Goal: Information Seeking & Learning: Find contact information

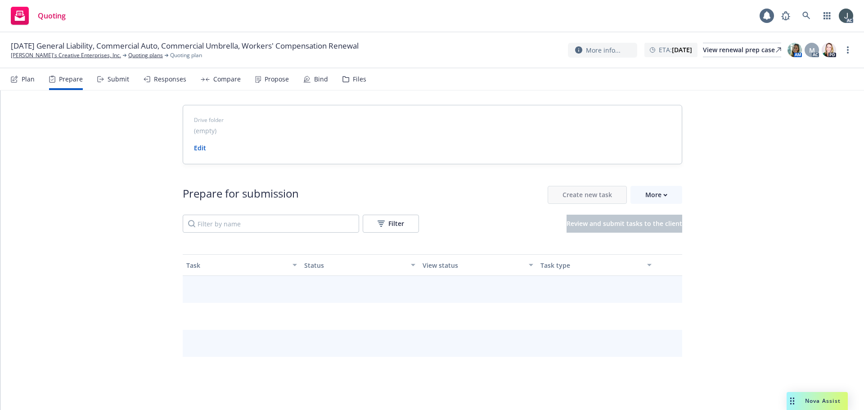
click at [40, 49] on span "01/01/26 General Liability, Commercial Auto, Commercial Umbrella, Workers' Comp…" at bounding box center [185, 45] width 348 height 11
click at [36, 55] on link "[PERSON_NAME]'s Creative Enterprises, Inc." at bounding box center [66, 55] width 110 height 8
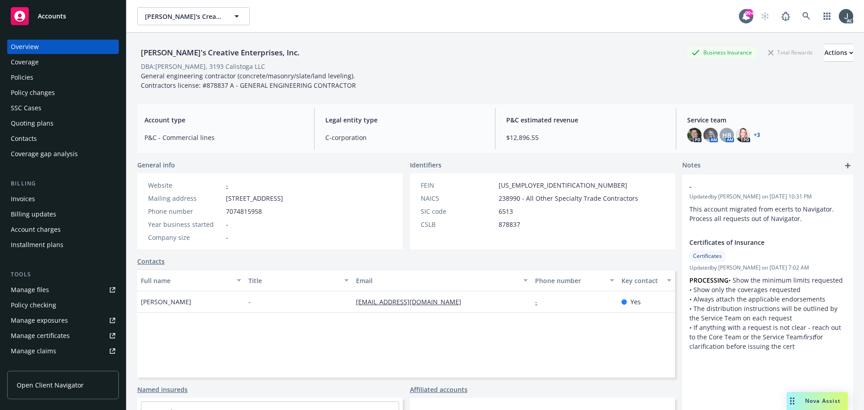
click at [35, 78] on div "Policies" at bounding box center [63, 77] width 104 height 14
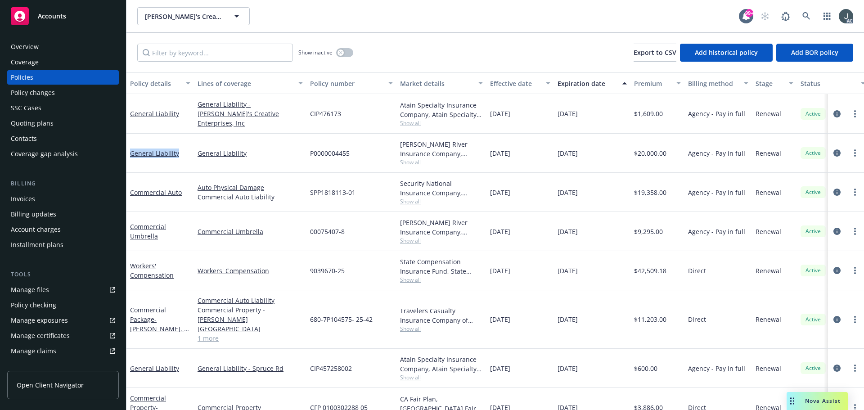
drag, startPoint x: 180, startPoint y: 162, endPoint x: 129, endPoint y: 161, distance: 51.3
click at [129, 161] on div "General Liability" at bounding box center [159, 153] width 67 height 39
copy link "General Liability"
drag, startPoint x: 164, startPoint y: 243, endPoint x: 130, endPoint y: 226, distance: 37.4
click at [130, 226] on div "Commercial Umbrella" at bounding box center [159, 231] width 67 height 39
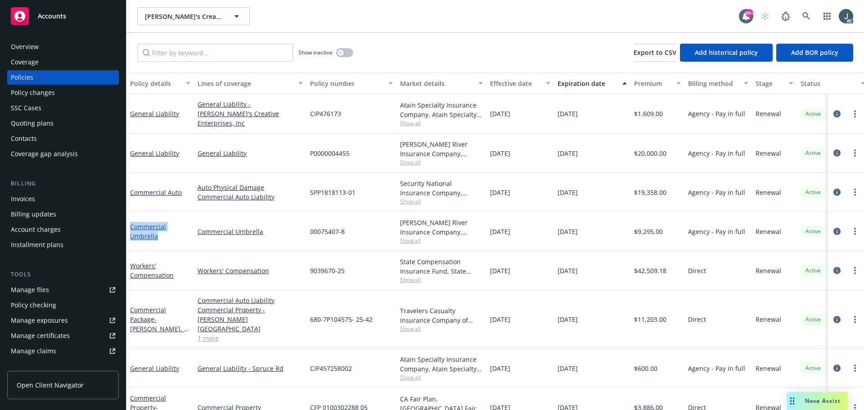
copy link "Commercial Umbrella"
drag, startPoint x: 556, startPoint y: 153, endPoint x: 601, endPoint y: 234, distance: 92.4
click at [601, 234] on div "General Liability General Liability - Dan's Creative Enterprises, Inc CIP476173…" at bounding box center [560, 274] width 868 height 360
click at [601, 234] on div "01/01/2026" at bounding box center [592, 231] width 76 height 39
click at [833, 151] on icon "circleInformation" at bounding box center [836, 152] width 7 height 7
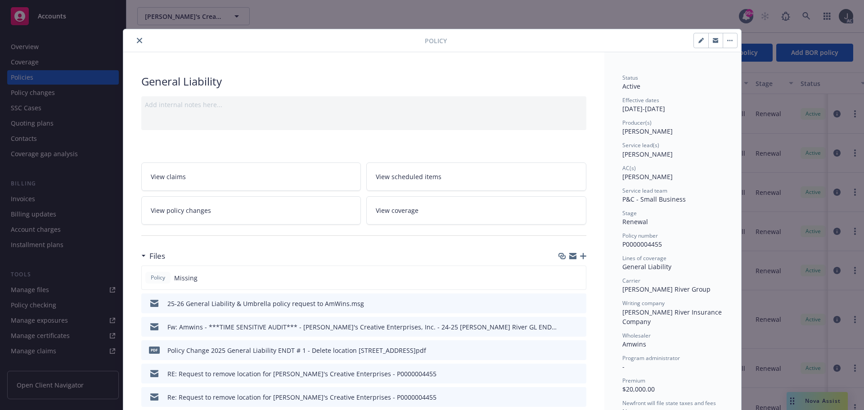
scroll to position [45, 0]
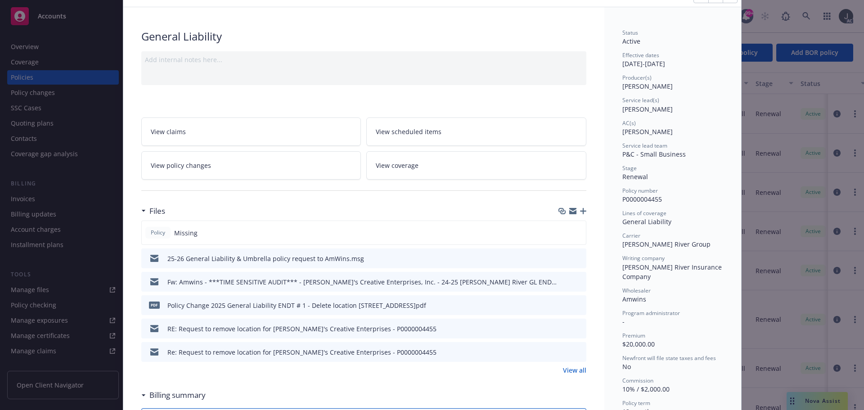
click at [566, 370] on link "View all" at bounding box center [574, 369] width 23 height 9
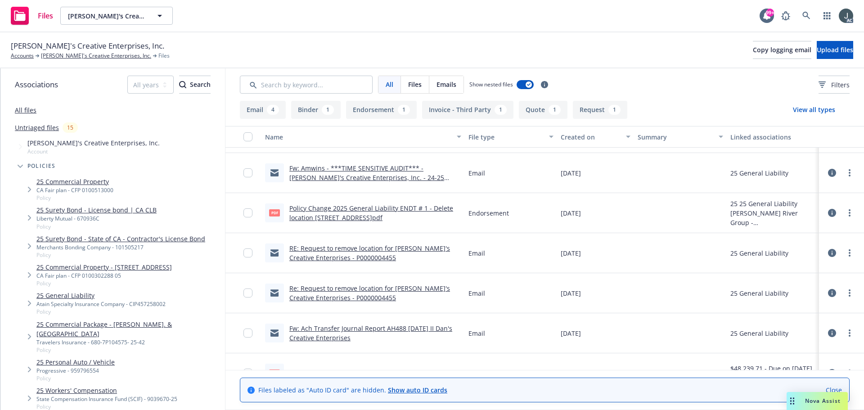
scroll to position [45, 0]
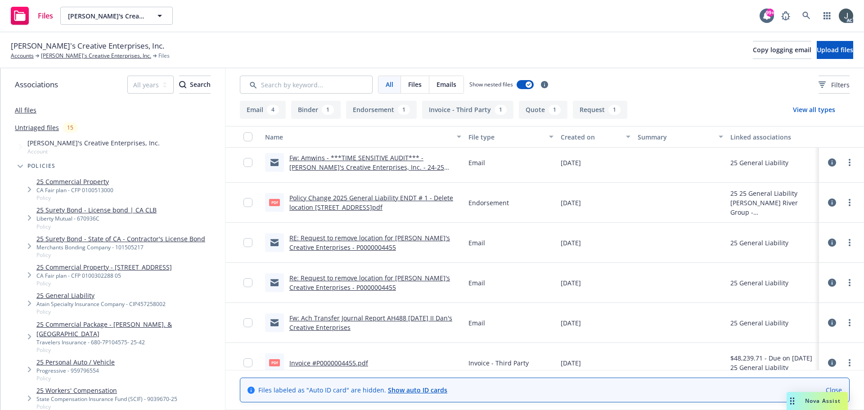
click at [434, 198] on link "Policy Change 2025 General Liability ENDT # 1 - Delete location 1339 Lincoln Av…" at bounding box center [371, 202] width 164 height 18
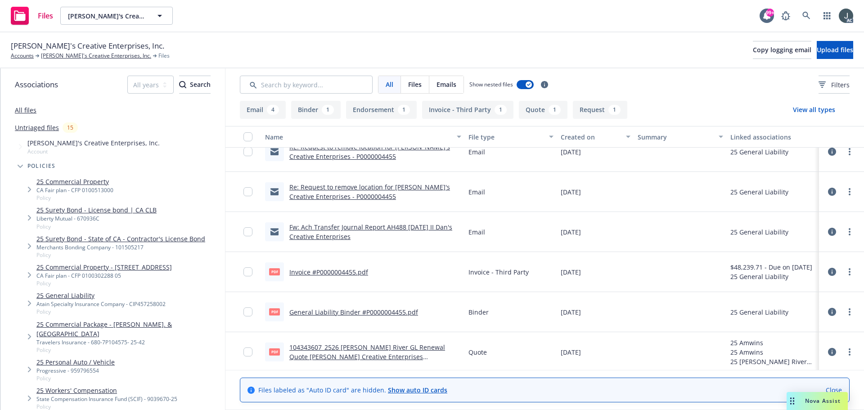
scroll to position [137, 0]
click at [367, 307] on link "General Liability Binder #P0000004455.pdf" at bounding box center [353, 309] width 129 height 9
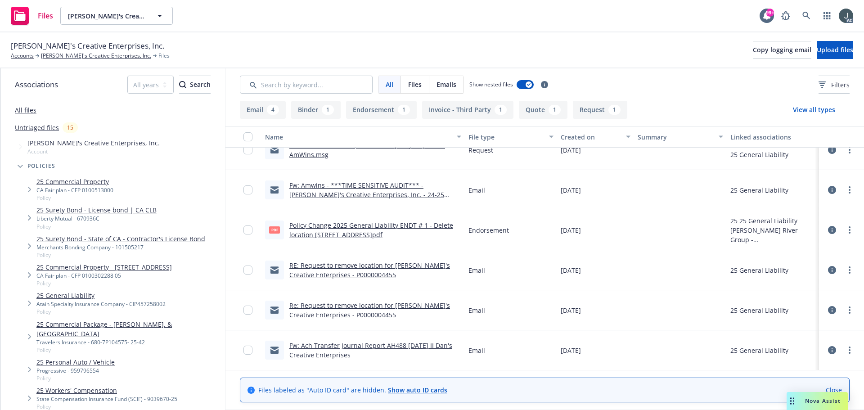
scroll to position [0, 0]
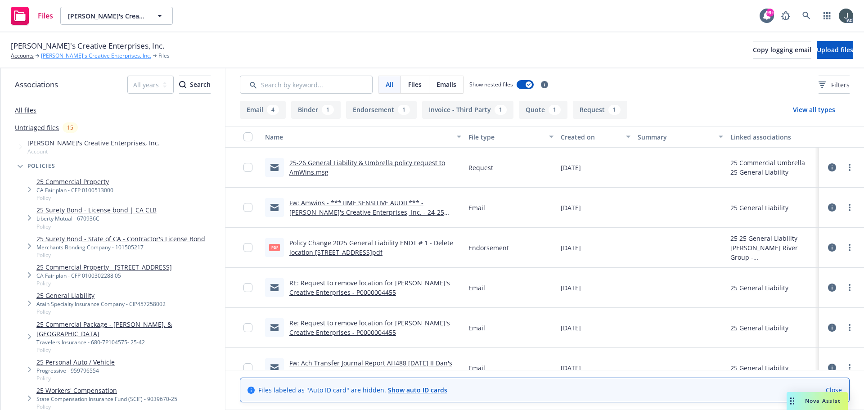
click at [87, 58] on link "Dan's Creative Enterprises, Inc." at bounding box center [96, 56] width 110 height 8
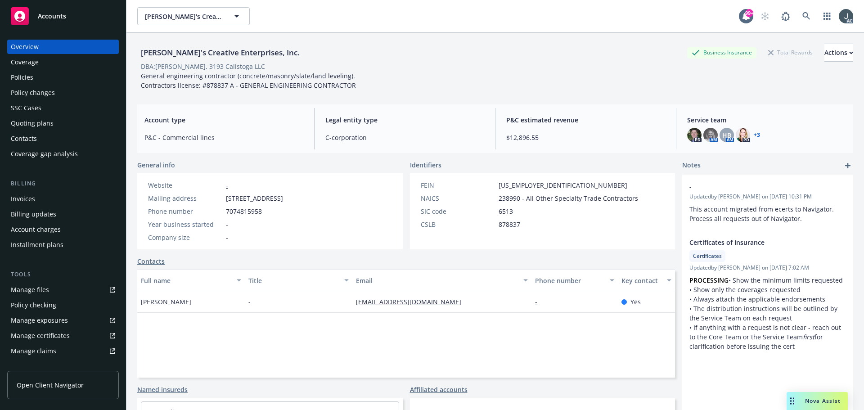
click at [30, 76] on div "Policies" at bounding box center [22, 77] width 22 height 14
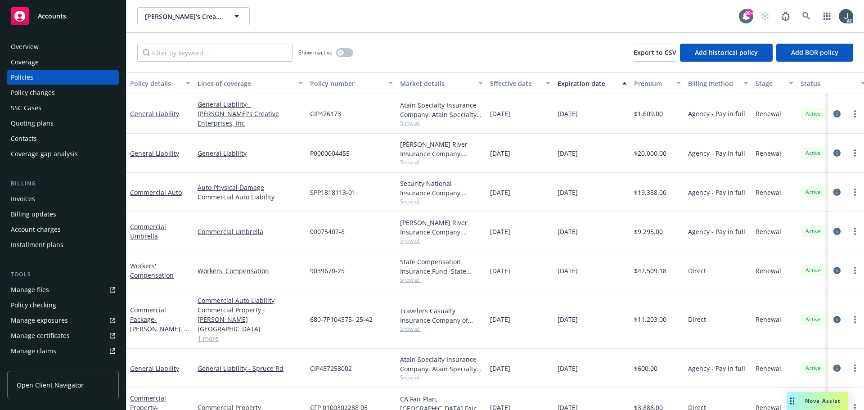
click at [833, 229] on icon "circleInformation" at bounding box center [836, 231] width 7 height 7
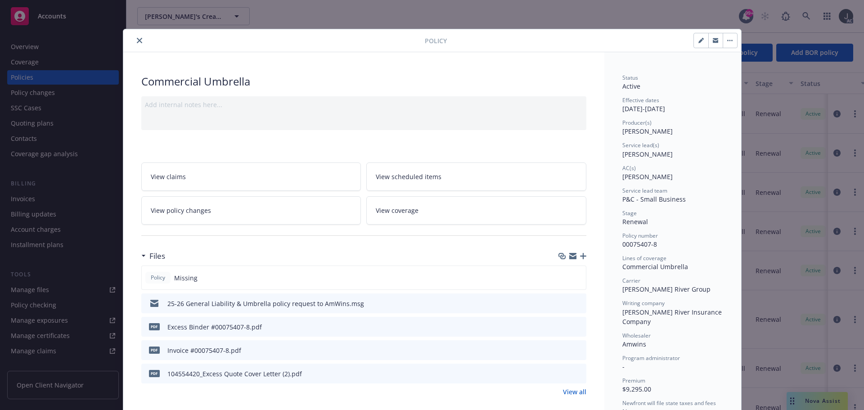
click at [573, 389] on link "View all" at bounding box center [574, 391] width 23 height 9
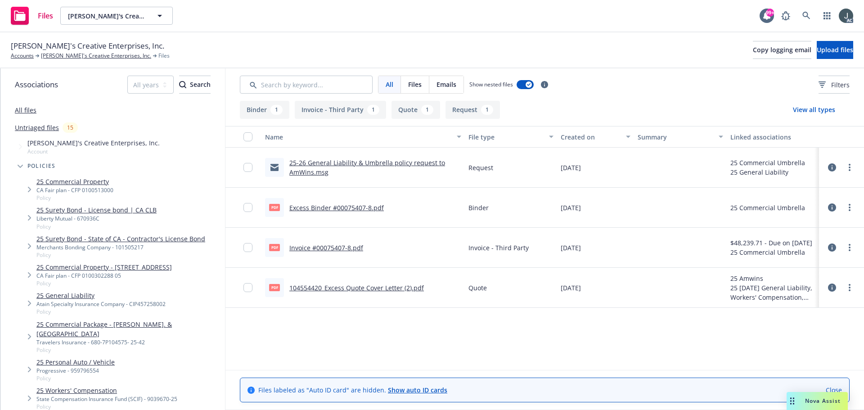
click at [329, 208] on link "Excess Binder #00075407-8.pdf" at bounding box center [336, 207] width 94 height 9
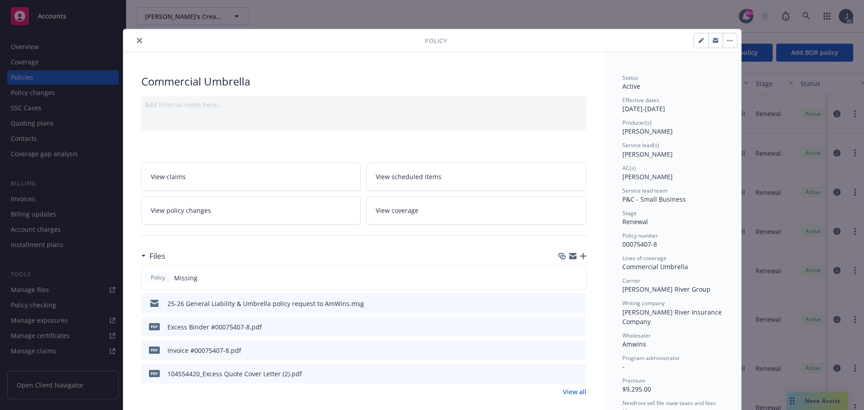
click at [137, 38] on icon "close" at bounding box center [139, 40] width 5 height 5
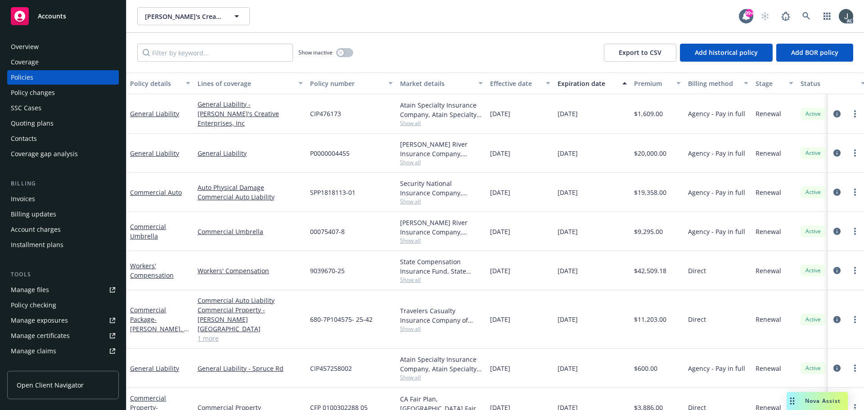
click at [343, 152] on span "P0000004455" at bounding box center [330, 152] width 40 height 9
copy span "P0000004455"
click at [411, 161] on span "Show all" at bounding box center [441, 162] width 83 height 8
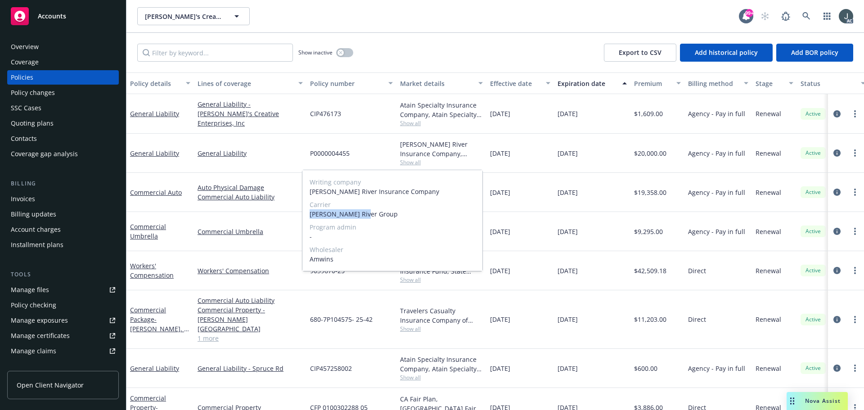
drag, startPoint x: 309, startPoint y: 212, endPoint x: 374, endPoint y: 214, distance: 65.2
click at [374, 214] on div "Writing company James River Insurance Company Carrier James River Group Program…" at bounding box center [392, 220] width 180 height 101
copy span "James River Group"
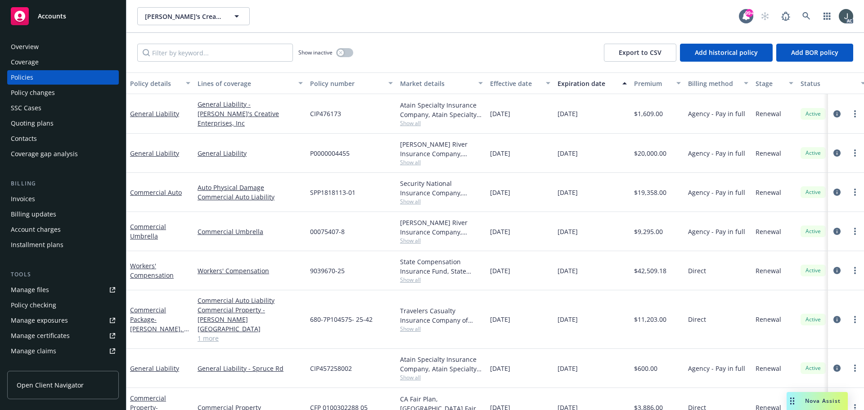
click at [516, 160] on div "[DATE]" at bounding box center [519, 153] width 67 height 39
drag, startPoint x: 490, startPoint y: 153, endPoint x: 525, endPoint y: 155, distance: 35.6
click at [525, 155] on div "[DATE]" at bounding box center [519, 153] width 67 height 39
copy span "[DATE]"
click at [644, 151] on span "$20,000.00" at bounding box center [650, 152] width 32 height 9
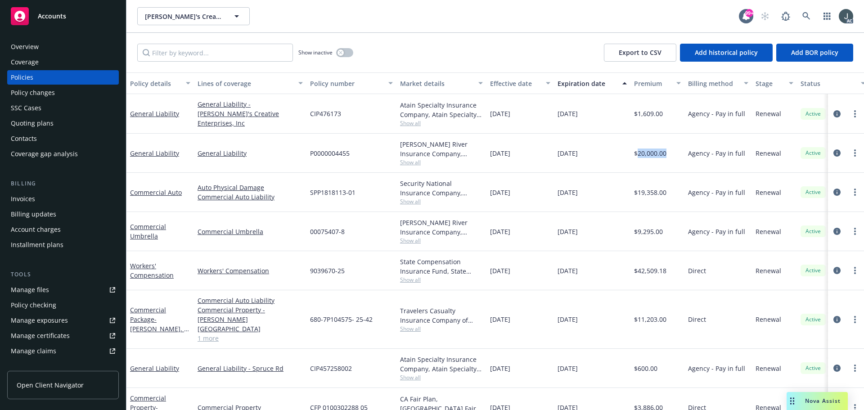
click at [644, 151] on span "$20,000.00" at bounding box center [650, 152] width 32 height 9
copy span "20,000.00"
drag, startPoint x: 311, startPoint y: 233, endPoint x: 349, endPoint y: 233, distance: 38.7
click at [349, 233] on div "00075407-8" at bounding box center [351, 231] width 90 height 39
copy span "00075407-8"
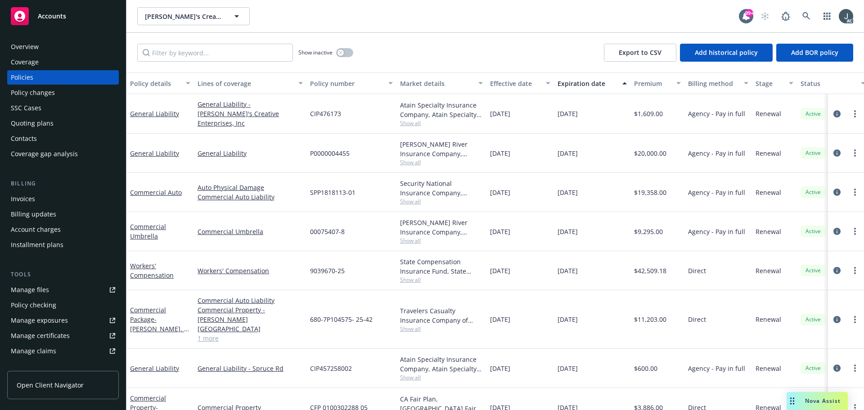
click at [414, 239] on span "Show all" at bounding box center [441, 241] width 83 height 8
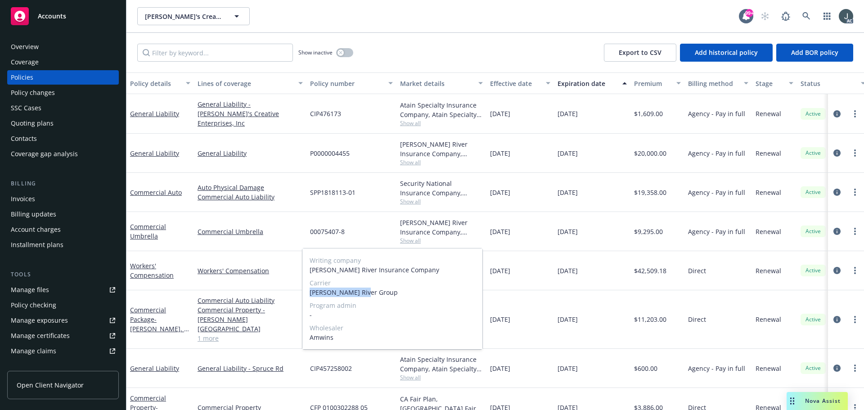
drag, startPoint x: 309, startPoint y: 292, endPoint x: 389, endPoint y: 294, distance: 79.6
click at [389, 294] on span "James River Group" at bounding box center [392, 291] width 166 height 9
copy span "James River Group"
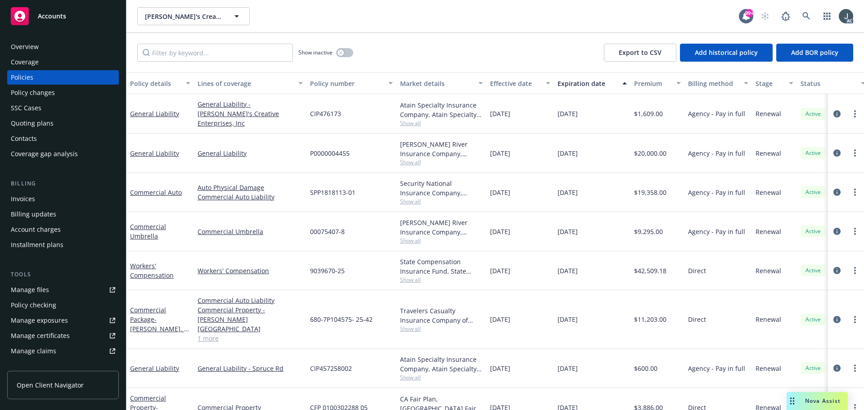
click at [487, 217] on div "01/01/2025" at bounding box center [519, 231] width 67 height 39
drag, startPoint x: 490, startPoint y: 231, endPoint x: 529, endPoint y: 233, distance: 39.6
click at [529, 233] on div "01/01/2025" at bounding box center [519, 231] width 67 height 39
copy span "01/01/2025"
click at [650, 230] on span "$9,295.00" at bounding box center [648, 231] width 29 height 9
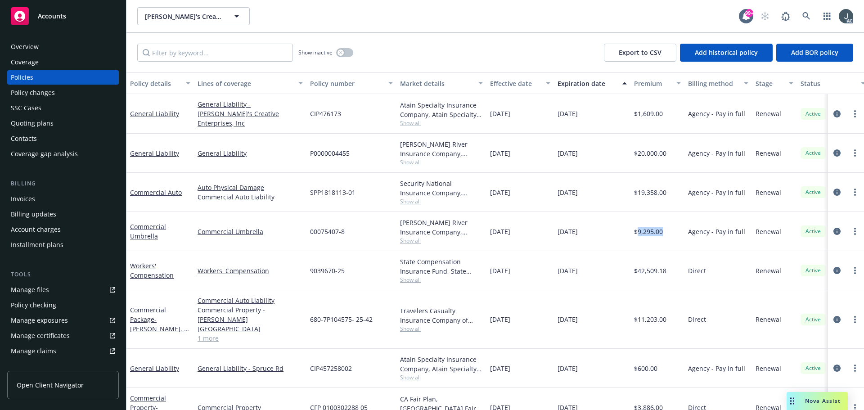
click at [650, 230] on span "$9,295.00" at bounding box center [648, 231] width 29 height 9
copy span "9,295.00"
click at [342, 52] on icon "button" at bounding box center [341, 53] width 4 height 4
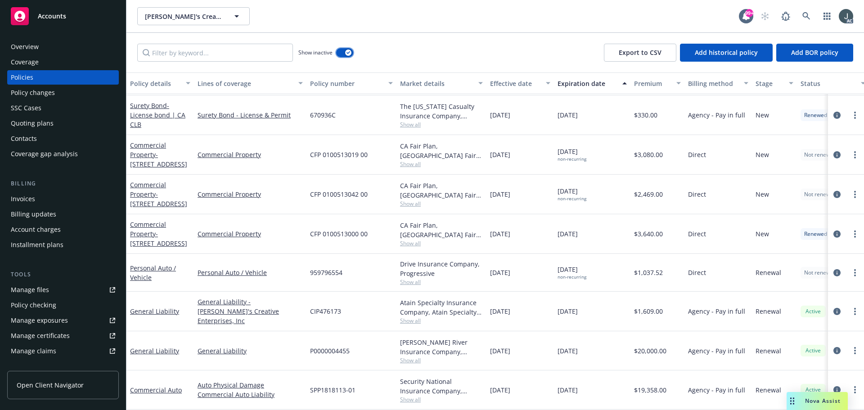
scroll to position [1796, 0]
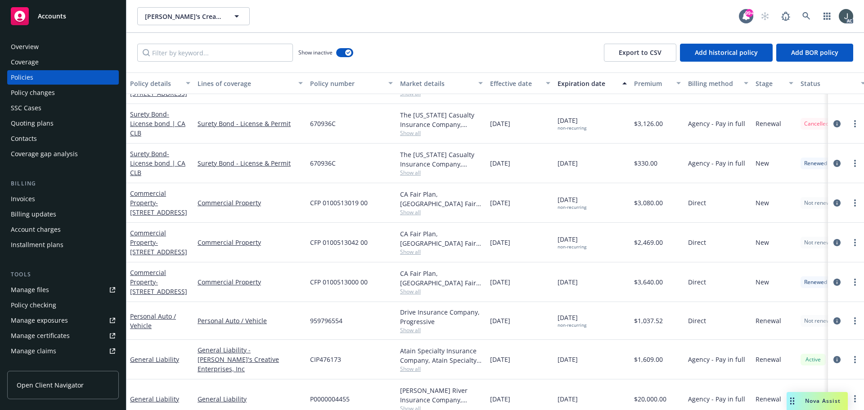
click at [314, 125] on span "670936C" at bounding box center [323, 123] width 26 height 9
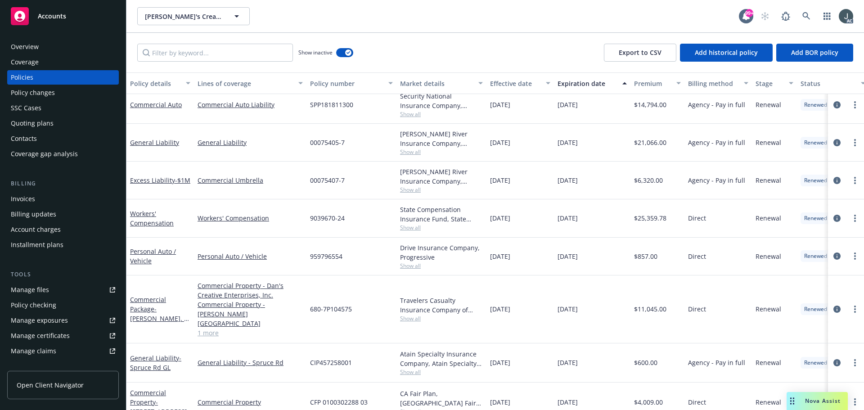
scroll to position [1481, 0]
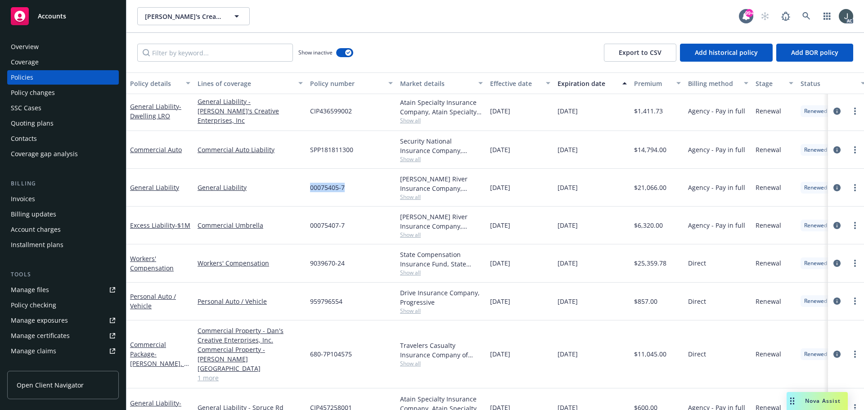
drag, startPoint x: 310, startPoint y: 186, endPoint x: 353, endPoint y: 187, distance: 42.7
click at [353, 187] on div "00075405-7" at bounding box center [351, 188] width 90 height 38
copy span "00075405-7"
click at [410, 198] on span "Show all" at bounding box center [441, 197] width 83 height 8
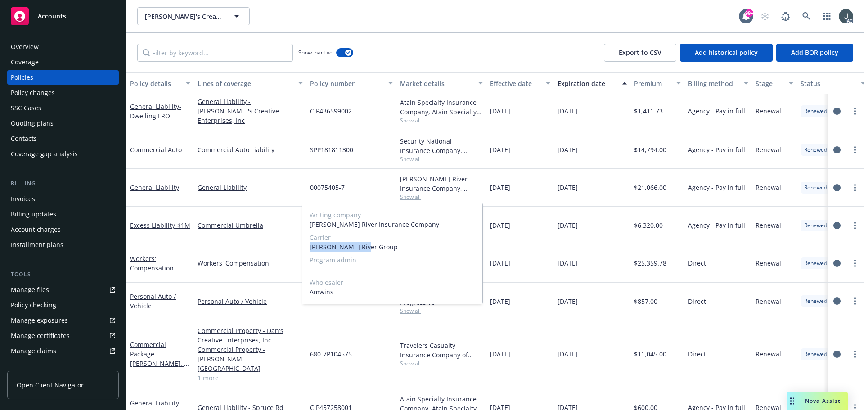
drag, startPoint x: 308, startPoint y: 246, endPoint x: 376, endPoint y: 249, distance: 68.0
click at [376, 249] on div "Writing company James River Insurance Company Carrier James River Group Program…" at bounding box center [392, 253] width 180 height 101
copy span "James River Group"
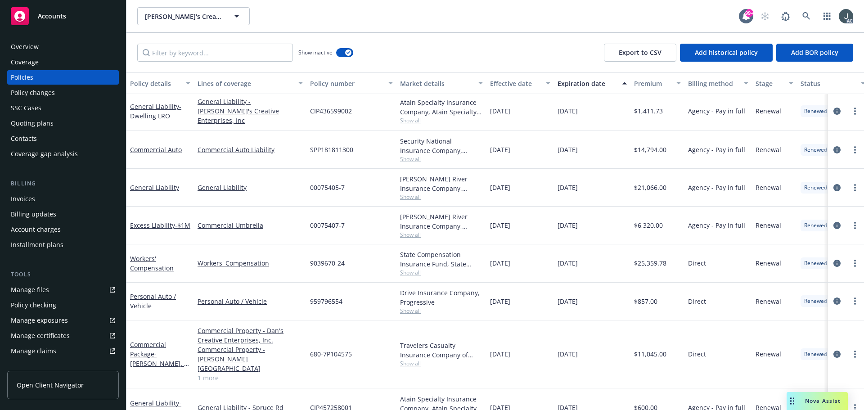
click at [502, 185] on span "01/01/2024" at bounding box center [500, 187] width 20 height 9
drag, startPoint x: 492, startPoint y: 185, endPoint x: 523, endPoint y: 186, distance: 31.5
click at [510, 186] on span "01/01/2024" at bounding box center [500, 187] width 20 height 9
click at [662, 187] on span "$21,066.00" at bounding box center [650, 187] width 32 height 9
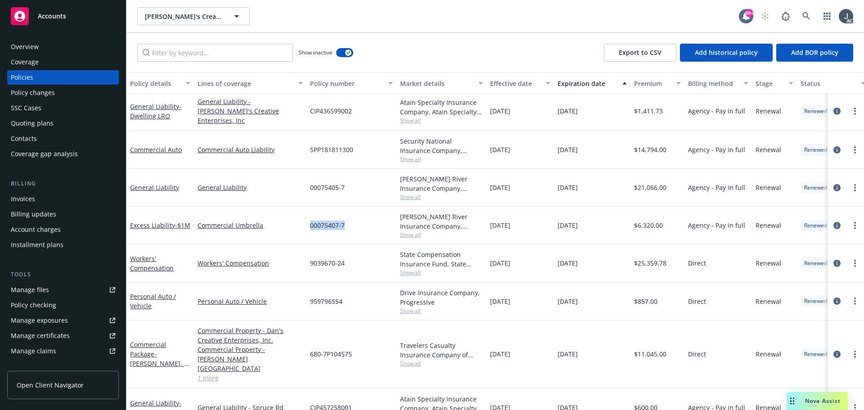
drag, startPoint x: 310, startPoint y: 223, endPoint x: 357, endPoint y: 225, distance: 46.4
click at [357, 225] on div "00075407-7" at bounding box center [351, 225] width 90 height 38
click at [412, 231] on span "Show all" at bounding box center [441, 235] width 83 height 8
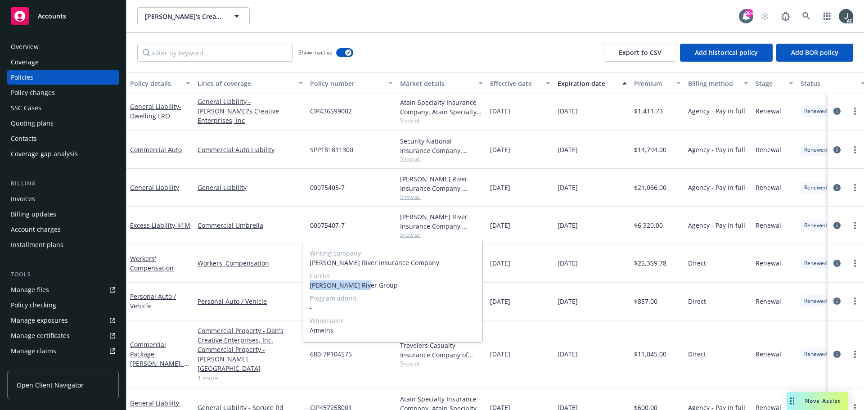
drag, startPoint x: 309, startPoint y: 286, endPoint x: 371, endPoint y: 286, distance: 61.6
click at [371, 286] on div "Writing company James River Insurance Company Carrier James River Group Program…" at bounding box center [392, 291] width 180 height 101
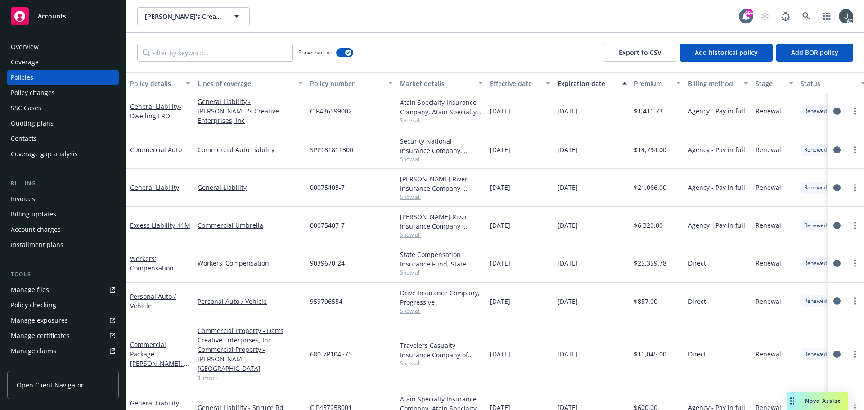
click at [507, 218] on div "01/01/2024" at bounding box center [519, 225] width 67 height 38
drag, startPoint x: 491, startPoint y: 223, endPoint x: 525, endPoint y: 225, distance: 33.8
click at [525, 225] on div "01/01/2024" at bounding box center [519, 225] width 67 height 38
click at [653, 221] on span "$6,320.00" at bounding box center [648, 224] width 29 height 9
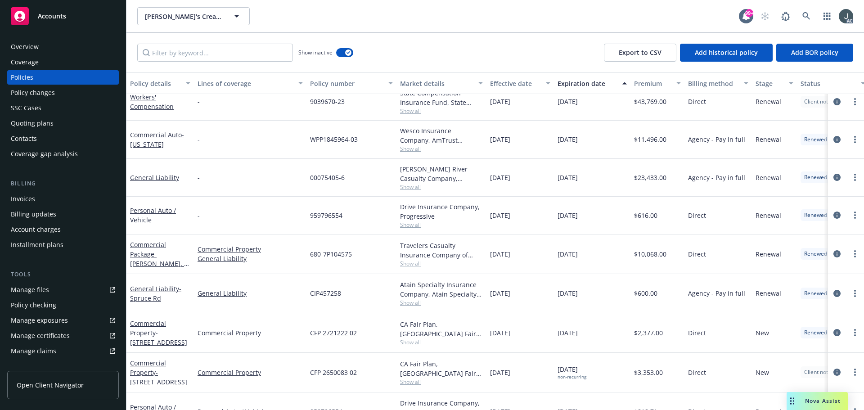
scroll to position [1121, 0]
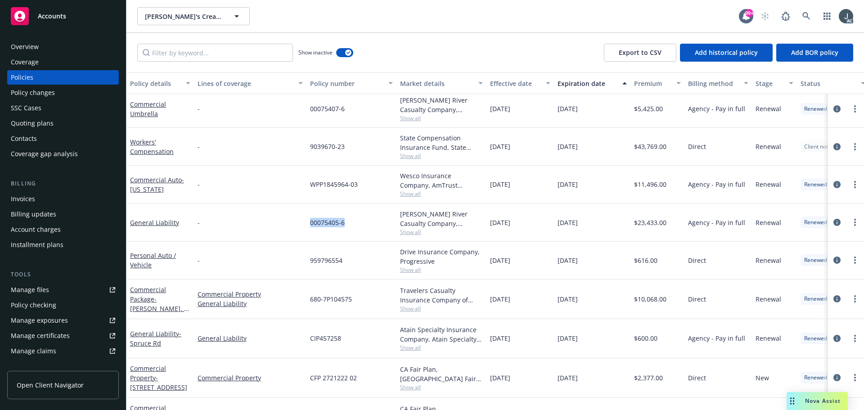
drag, startPoint x: 311, startPoint y: 222, endPoint x: 347, endPoint y: 225, distance: 36.6
click at [347, 225] on div "00075405-6" at bounding box center [351, 223] width 90 height 38
click at [413, 234] on span "Show all" at bounding box center [441, 232] width 83 height 8
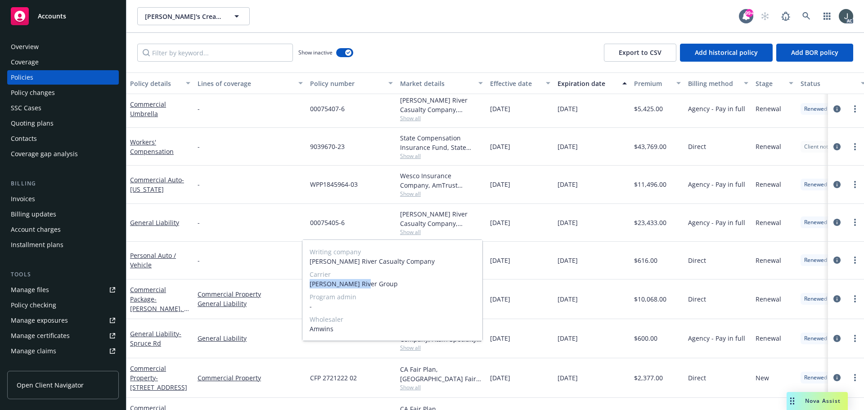
drag, startPoint x: 308, startPoint y: 284, endPoint x: 363, endPoint y: 285, distance: 54.9
click at [363, 285] on div "Writing company James River Casualty Company Carrier James River Group Program …" at bounding box center [392, 290] width 180 height 101
drag, startPoint x: 490, startPoint y: 223, endPoint x: 532, endPoint y: 227, distance: 41.6
click at [532, 227] on div "01/01/2023" at bounding box center [519, 223] width 67 height 38
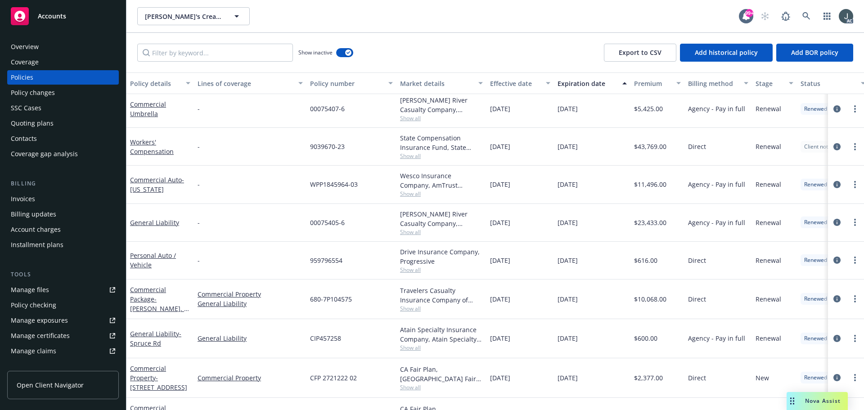
click at [658, 224] on span "$23,433.00" at bounding box center [650, 222] width 32 height 9
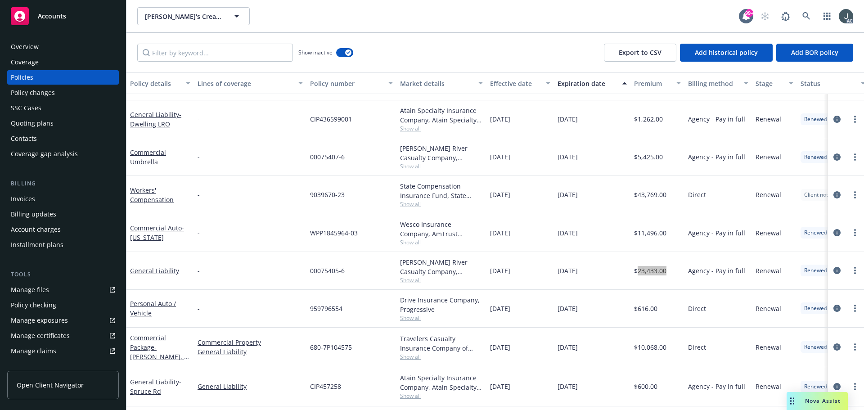
scroll to position [1076, 0]
drag, startPoint x: 309, startPoint y: 159, endPoint x: 355, endPoint y: 161, distance: 46.8
click at [355, 161] on div "00075407-6" at bounding box center [351, 159] width 90 height 38
click at [409, 165] on span "Show all" at bounding box center [441, 169] width 83 height 8
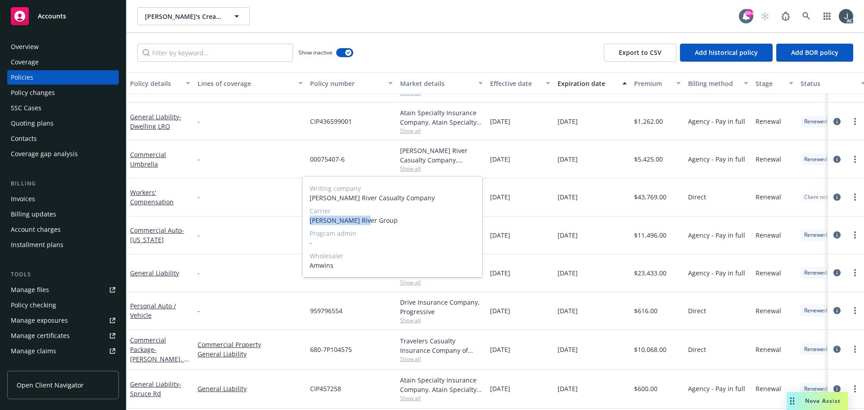
drag, startPoint x: 308, startPoint y: 221, endPoint x: 368, endPoint y: 223, distance: 60.3
click at [368, 223] on div "Writing company James River Casualty Company Carrier James River Group Program …" at bounding box center [392, 226] width 180 height 101
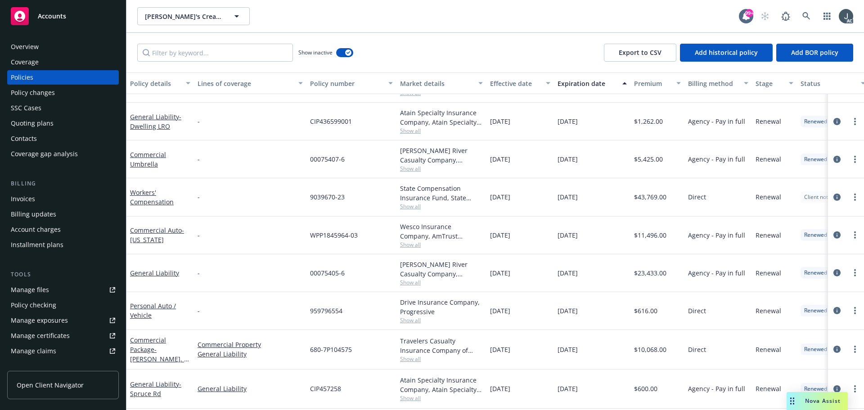
click at [702, 169] on div "Agency - Pay in full" at bounding box center [717, 159] width 67 height 38
drag, startPoint x: 490, startPoint y: 158, endPoint x: 526, endPoint y: 160, distance: 36.0
click at [526, 160] on div "01/01/2023" at bounding box center [519, 159] width 67 height 38
click at [654, 161] on span "$5,425.00" at bounding box center [648, 158] width 29 height 9
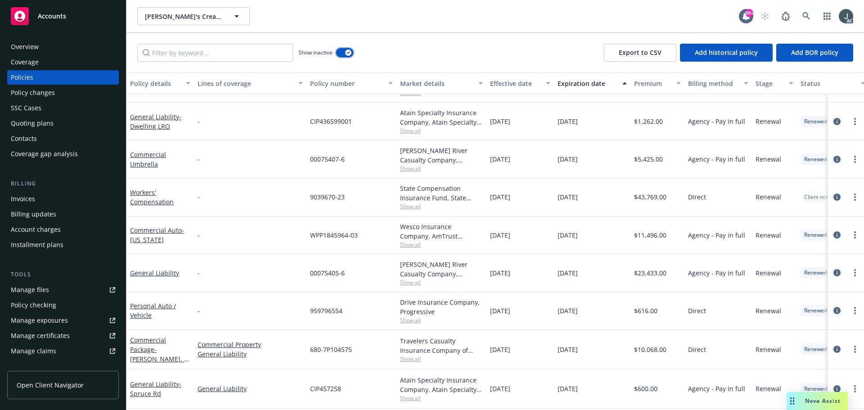
click at [343, 52] on button "button" at bounding box center [344, 52] width 17 height 9
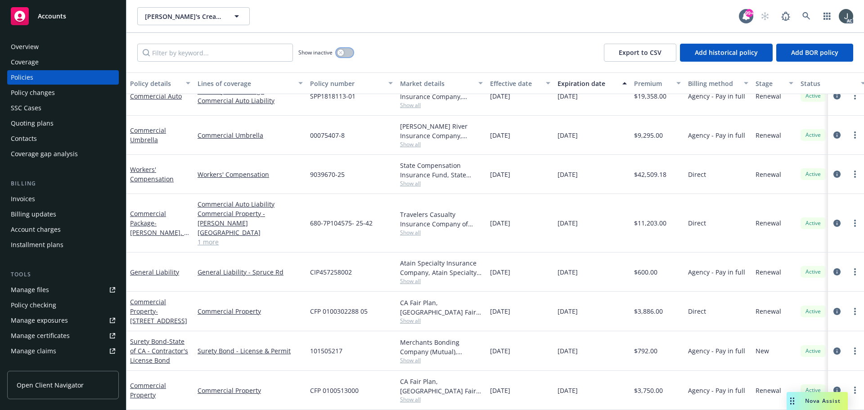
scroll to position [58, 0]
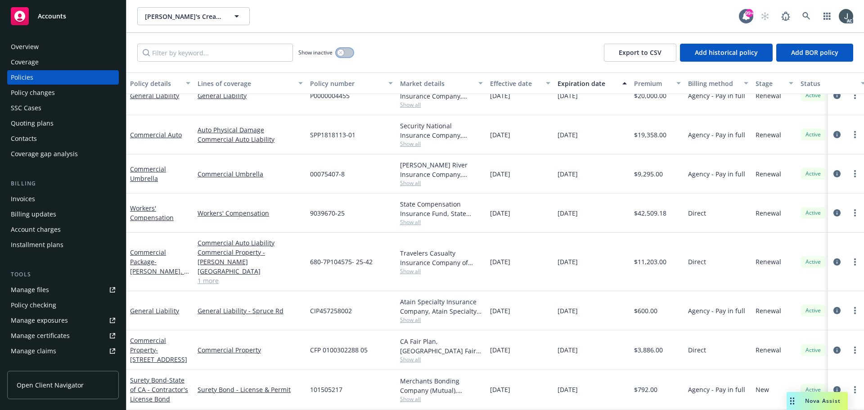
click at [345, 52] on button "button" at bounding box center [344, 52] width 17 height 9
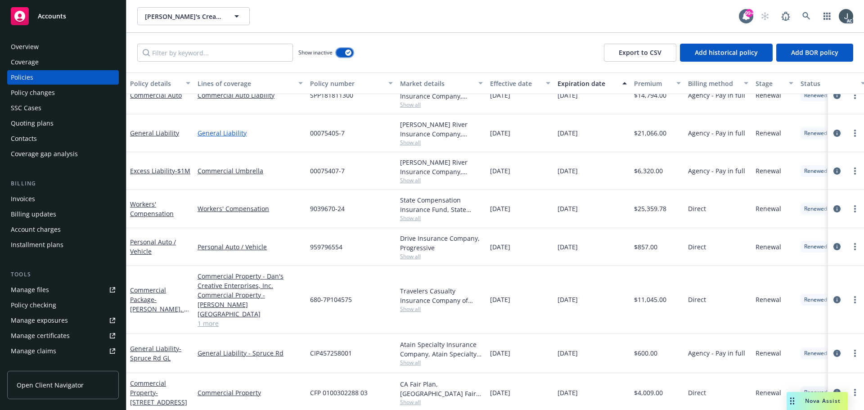
scroll to position [1497, 0]
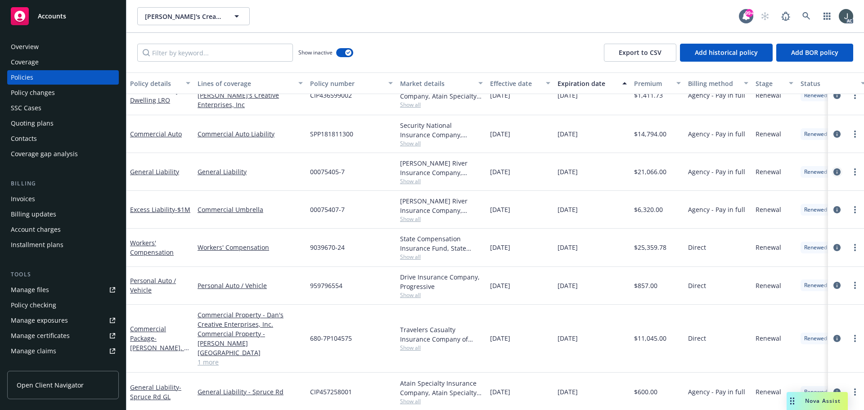
click at [833, 169] on icon "circleInformation" at bounding box center [836, 171] width 7 height 7
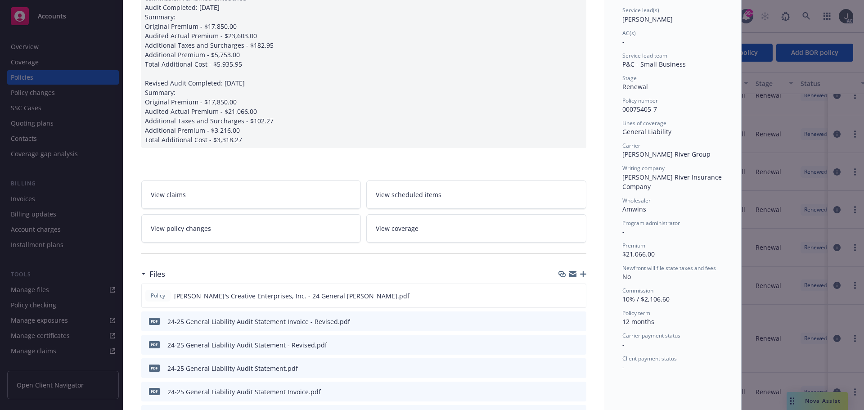
scroll to position [180, 0]
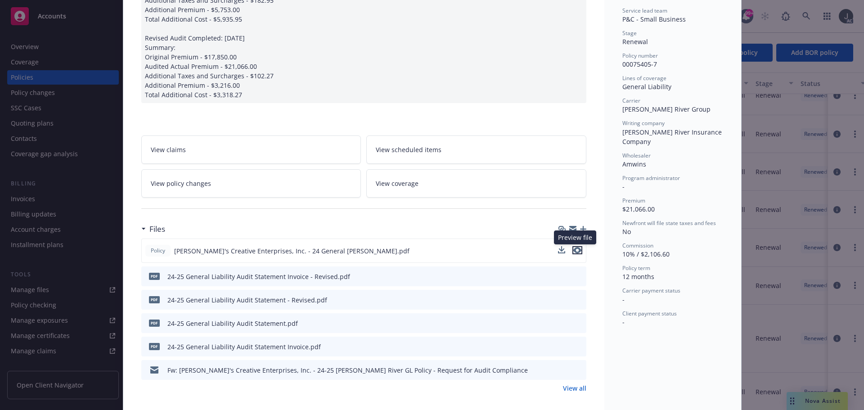
click at [574, 250] on icon "preview file" at bounding box center [577, 250] width 8 height 6
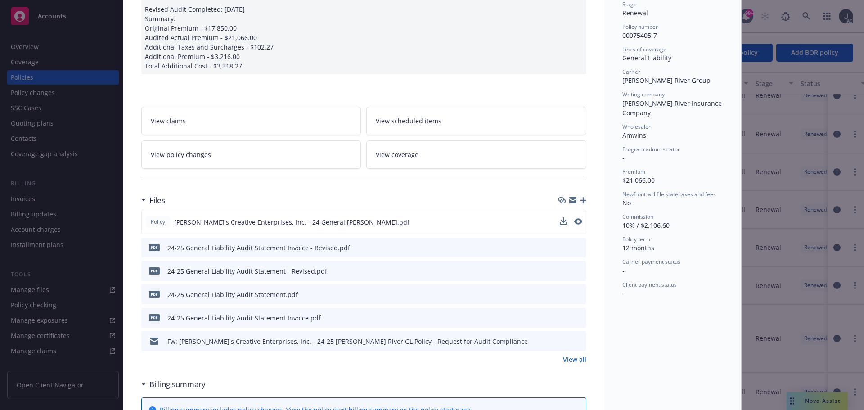
scroll to position [225, 0]
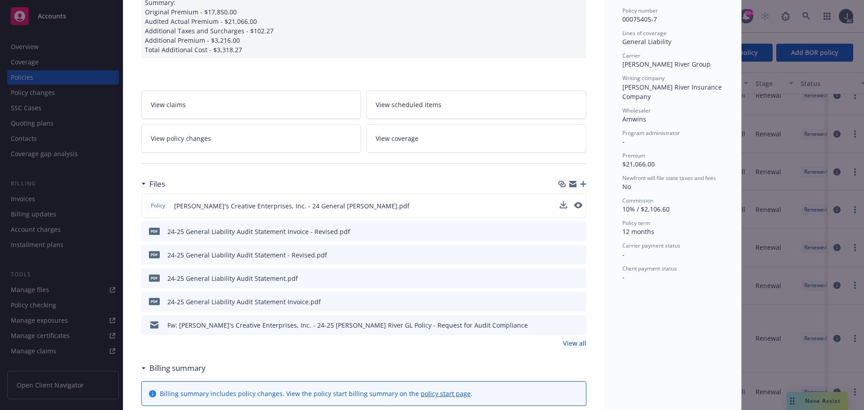
click at [569, 345] on link "View all" at bounding box center [574, 342] width 23 height 9
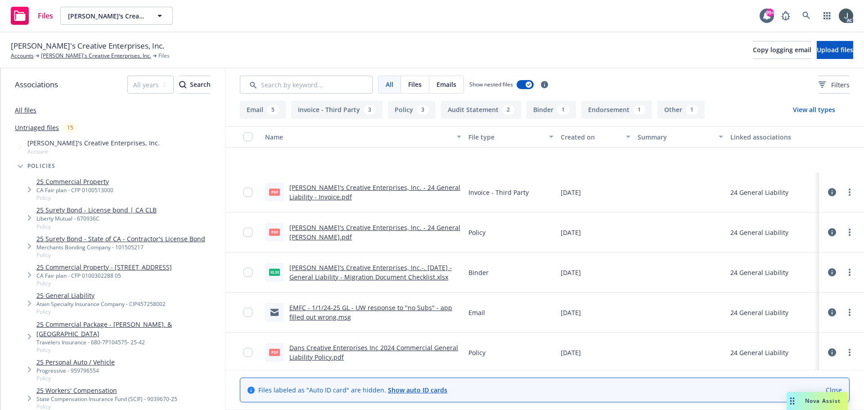
scroll to position [450, 0]
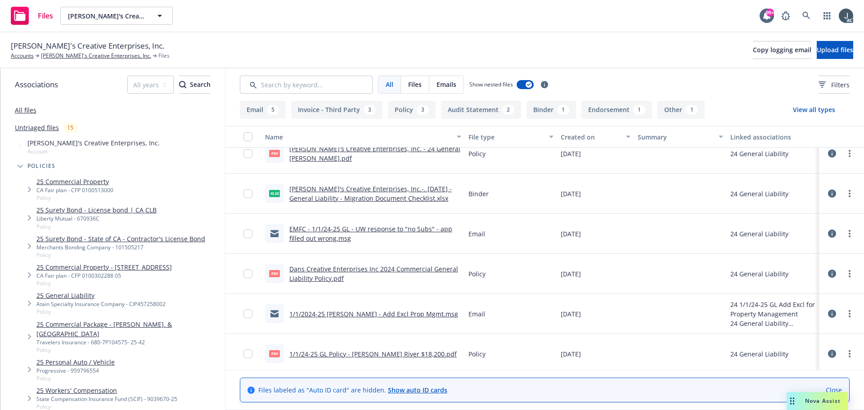
click at [368, 269] on link "Dans Creative Enterprises Inc 2024 Commercial General Liability Policy.pdf" at bounding box center [373, 273] width 169 height 18
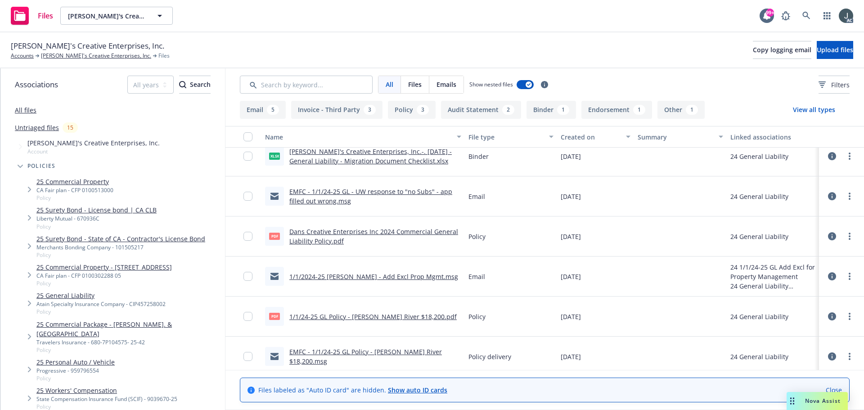
scroll to position [493, 0]
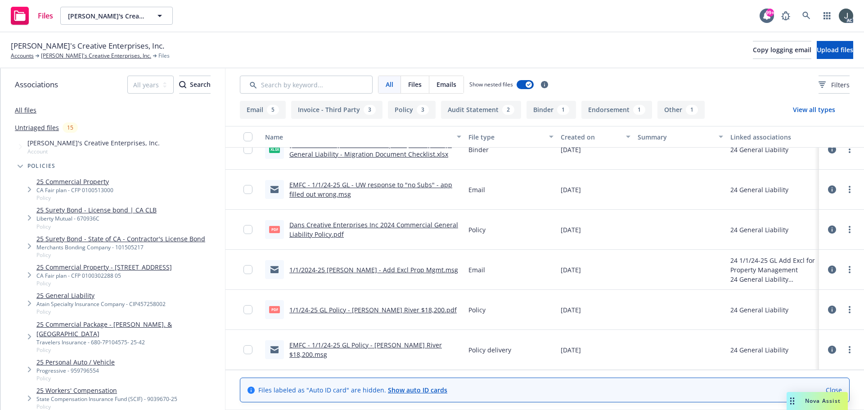
click at [362, 306] on link "1/1/24-25 GL Policy - James River $18,200.pdf" at bounding box center [372, 309] width 167 height 9
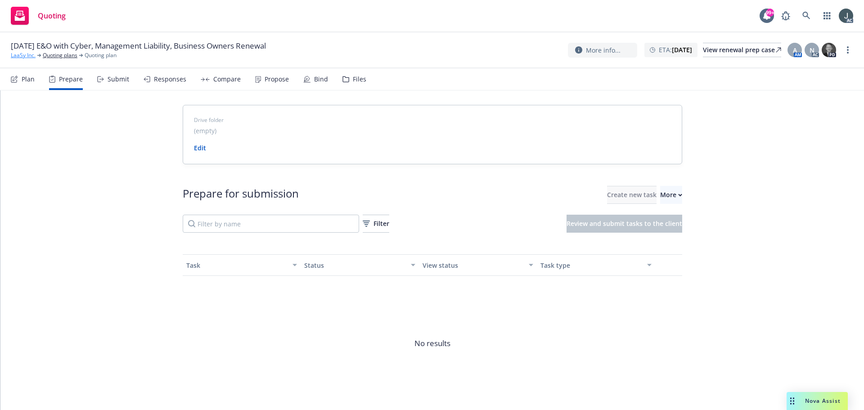
click at [18, 54] on link "LaaSy Inc." at bounding box center [23, 55] width 25 height 8
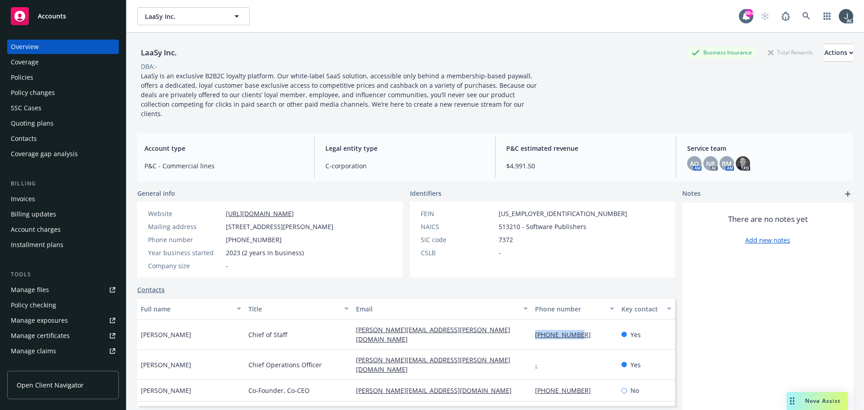
drag, startPoint x: 573, startPoint y: 323, endPoint x: 522, endPoint y: 323, distance: 50.8
click at [531, 323] on div "[PHONE_NUMBER]" at bounding box center [574, 334] width 86 height 30
copy link "[PHONE_NUMBER]"
drag, startPoint x: 188, startPoint y: 340, endPoint x: 140, endPoint y: 342, distance: 48.1
click at [141, 349] on div "[PERSON_NAME]" at bounding box center [191, 364] width 108 height 30
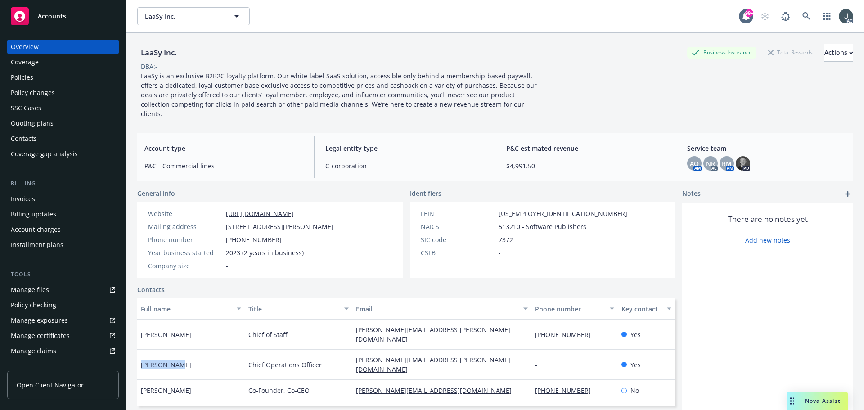
copy span "[PERSON_NAME]"
drag, startPoint x: 435, startPoint y: 340, endPoint x: 351, endPoint y: 338, distance: 84.1
click at [352, 349] on div "[PERSON_NAME][EMAIL_ADDRESS][PERSON_NAME][DOMAIN_NAME]" at bounding box center [441, 364] width 179 height 30
copy link "[PERSON_NAME][EMAIL_ADDRESS][PERSON_NAME][DOMAIN_NAME]"
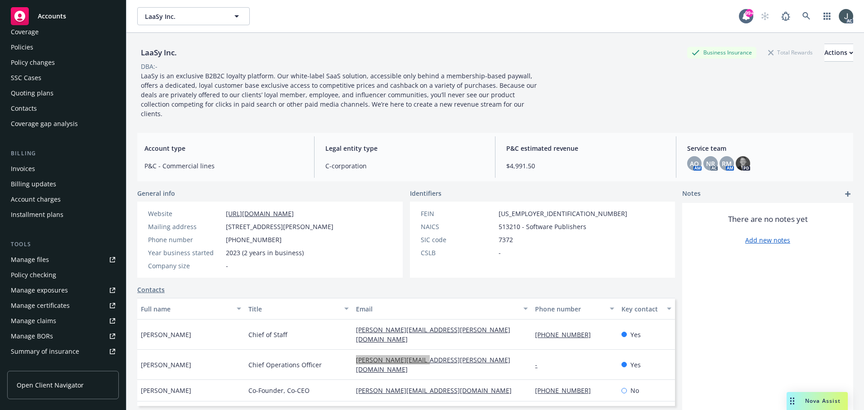
scroll to position [176, 0]
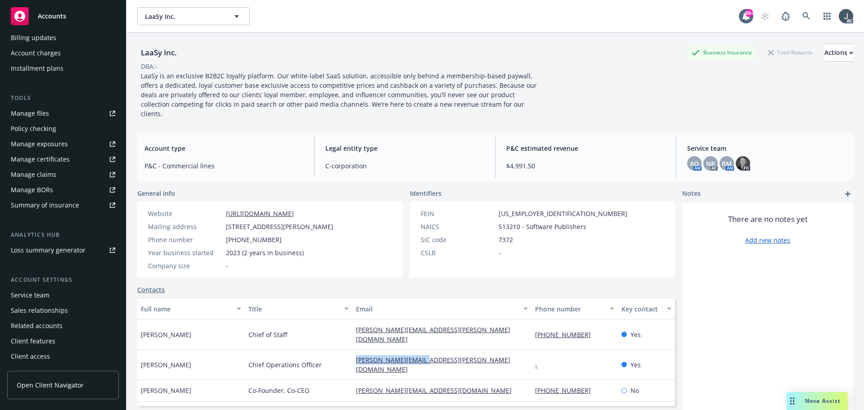
click at [38, 291] on div "Service team" at bounding box center [30, 295] width 39 height 14
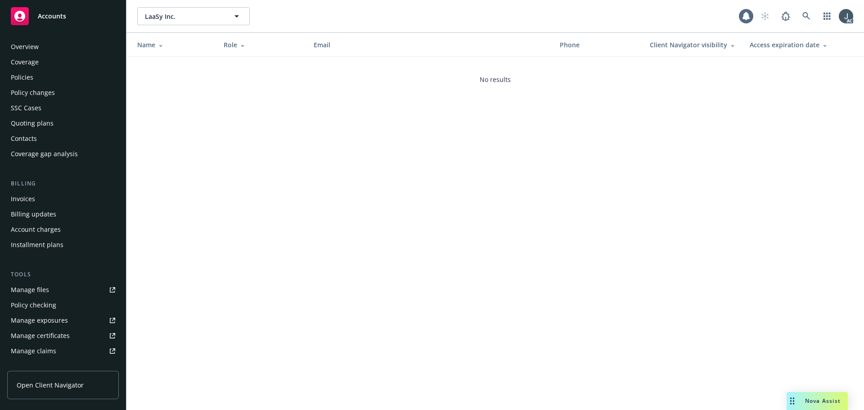
scroll to position [176, 0]
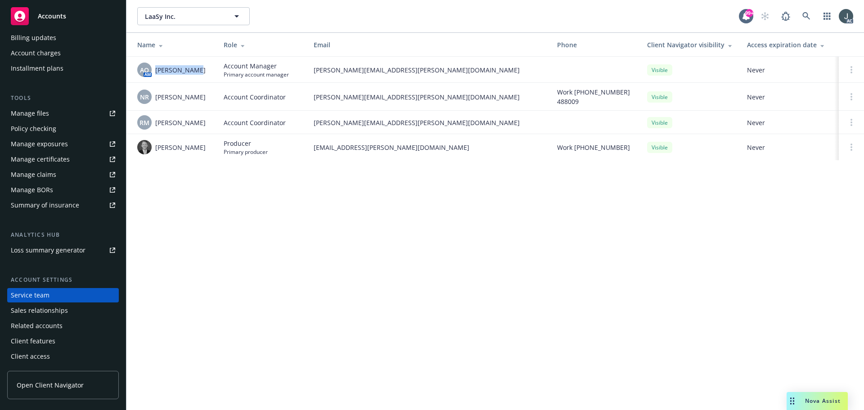
drag, startPoint x: 156, startPoint y: 68, endPoint x: 210, endPoint y: 68, distance: 54.4
click at [210, 68] on td "AO AM [PERSON_NAME]" at bounding box center [171, 70] width 90 height 26
copy span "[PERSON_NAME]"
drag, startPoint x: 156, startPoint y: 97, endPoint x: 194, endPoint y: 97, distance: 37.8
click at [194, 97] on div "NR [PERSON_NAME]" at bounding box center [173, 97] width 72 height 14
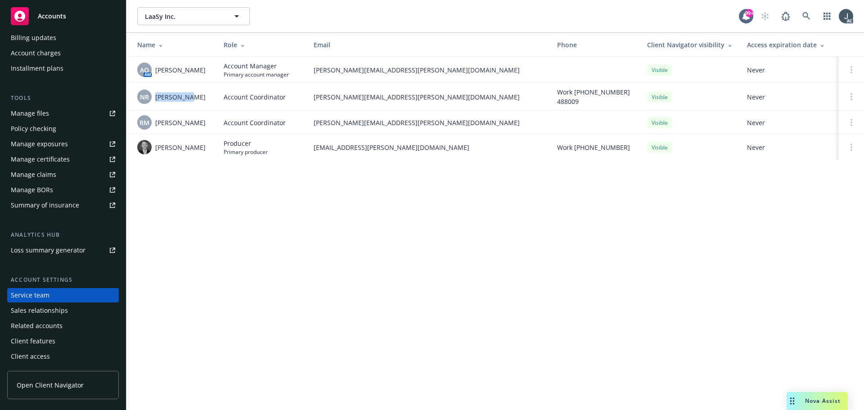
copy span "[PERSON_NAME]"
click at [157, 121] on span "Ross McLaughlin" at bounding box center [180, 122] width 50 height 9
click at [162, 128] on div "RM Ross McLaughlin" at bounding box center [173, 122] width 72 height 14
drag, startPoint x: 155, startPoint y: 122, endPoint x: 213, endPoint y: 122, distance: 58.0
click at [213, 122] on td "RM Ross McLaughlin" at bounding box center [171, 122] width 90 height 23
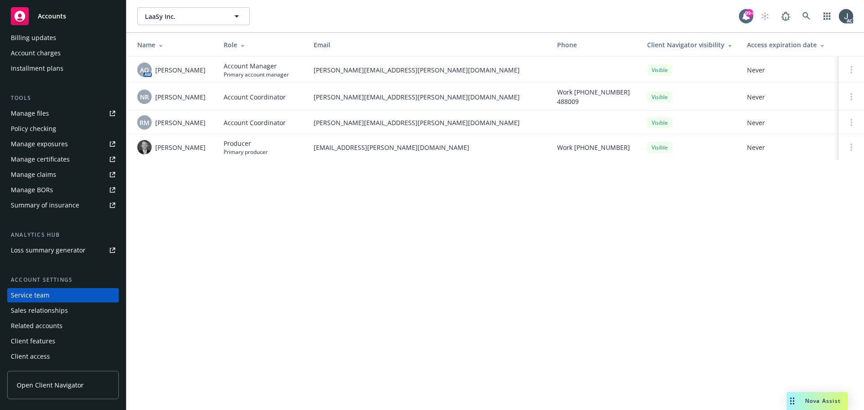
copy span "Ross McLaughlin"
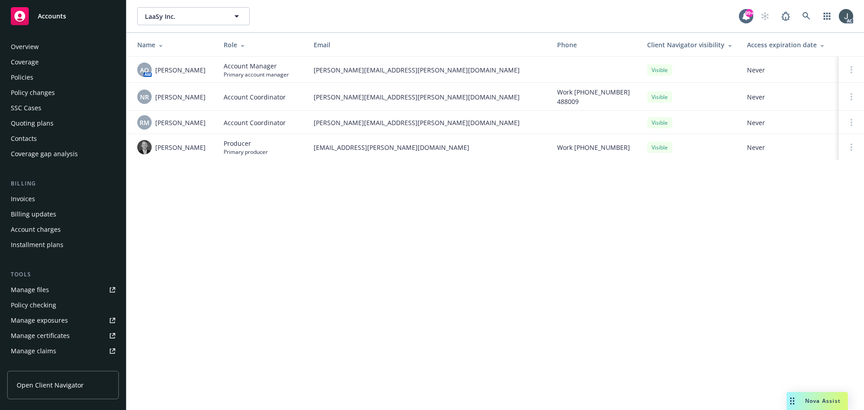
click at [19, 81] on div "Policies" at bounding box center [22, 77] width 22 height 14
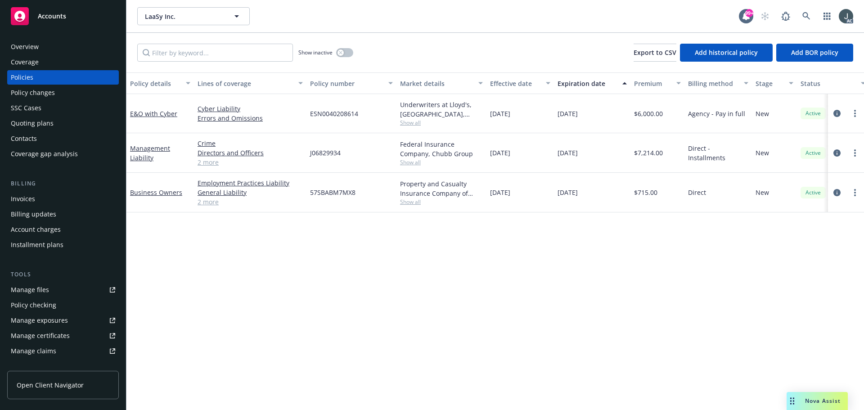
drag, startPoint x: 557, startPoint y: 113, endPoint x: 595, endPoint y: 115, distance: 38.3
click at [595, 115] on div "01/07/2026" at bounding box center [592, 113] width 76 height 39
copy span "01/07/2026"
drag, startPoint x: 179, startPoint y: 121, endPoint x: 128, endPoint y: 120, distance: 51.3
click at [128, 120] on div "E&O with Cyber" at bounding box center [159, 113] width 67 height 39
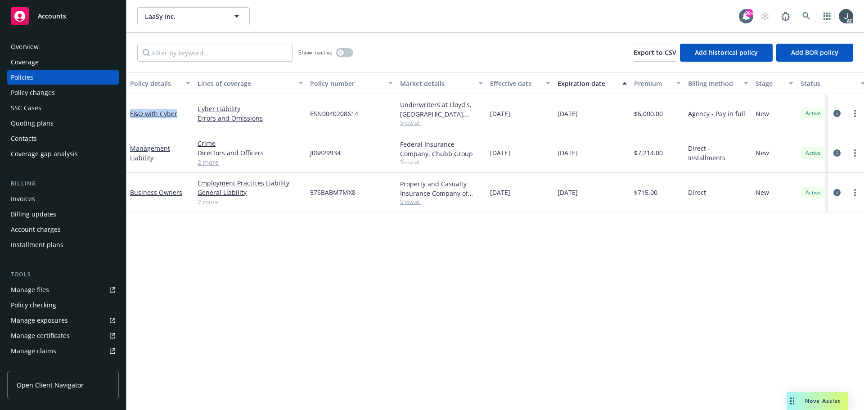
copy link "E&O with Cyber"
drag, startPoint x: 197, startPoint y: 98, endPoint x: 215, endPoint y: 99, distance: 17.6
click at [215, 99] on div "Cyber Liability Errors and Omissions" at bounding box center [250, 113] width 112 height 39
copy link "Cyber"
drag, startPoint x: 273, startPoint y: 125, endPoint x: 197, endPoint y: 123, distance: 75.1
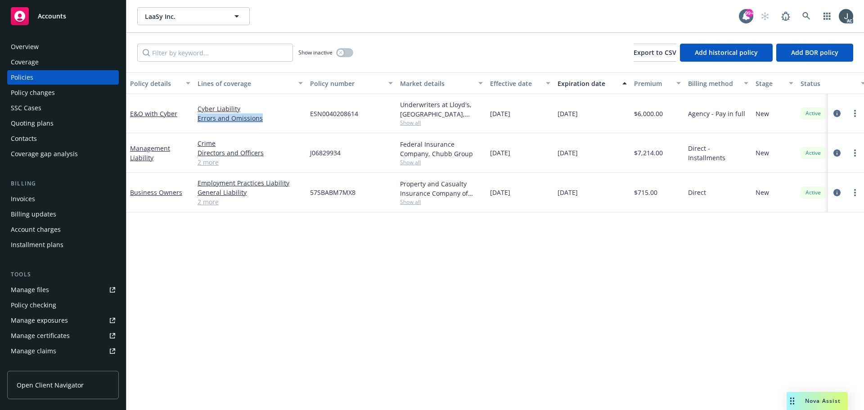
click at [197, 123] on div "Cyber Liability Errors and Omissions" at bounding box center [250, 113] width 112 height 39
click at [835, 114] on icon "circleInformation" at bounding box center [836, 113] width 7 height 7
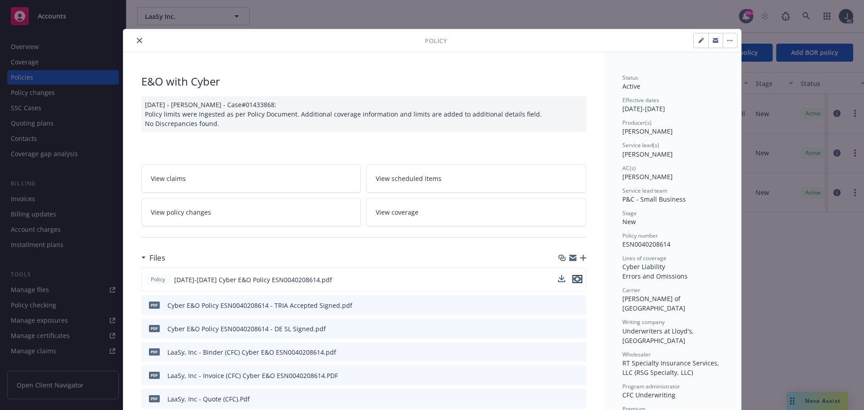
click at [575, 278] on icon "preview file" at bounding box center [577, 279] width 8 height 6
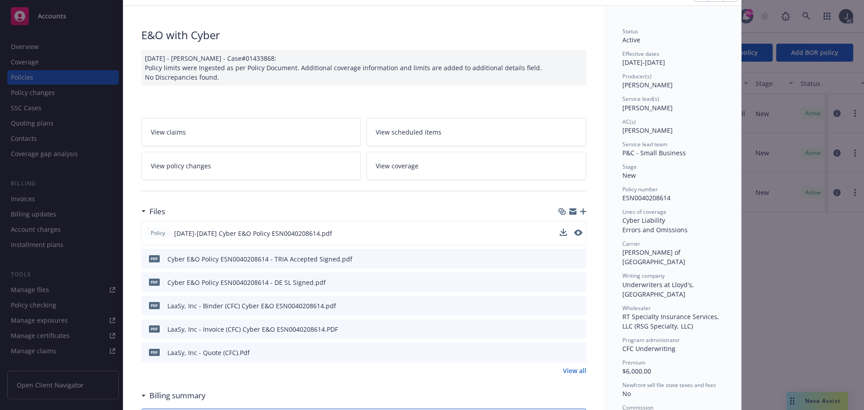
scroll to position [90, 0]
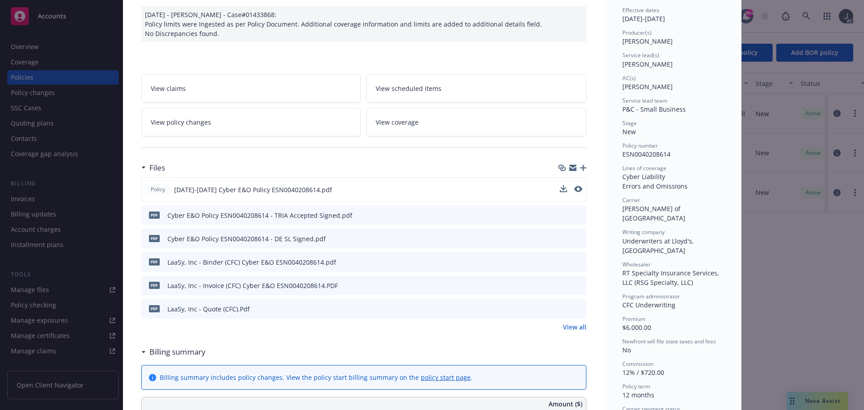
click at [566, 329] on link "View all" at bounding box center [574, 326] width 23 height 9
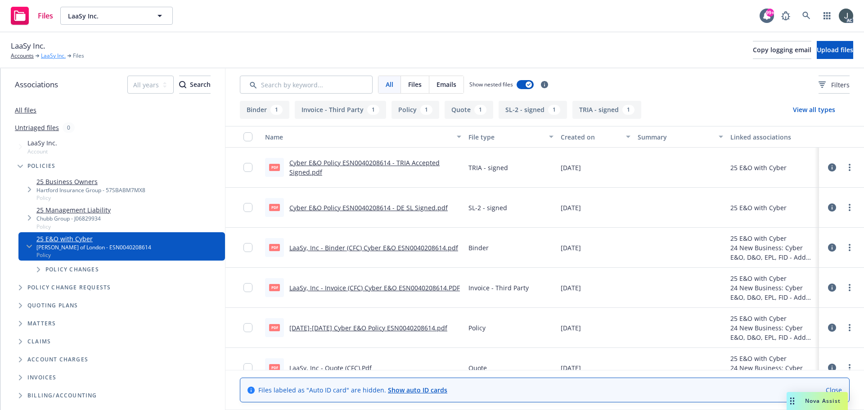
click at [51, 55] on link "LaaSy Inc." at bounding box center [53, 56] width 25 height 8
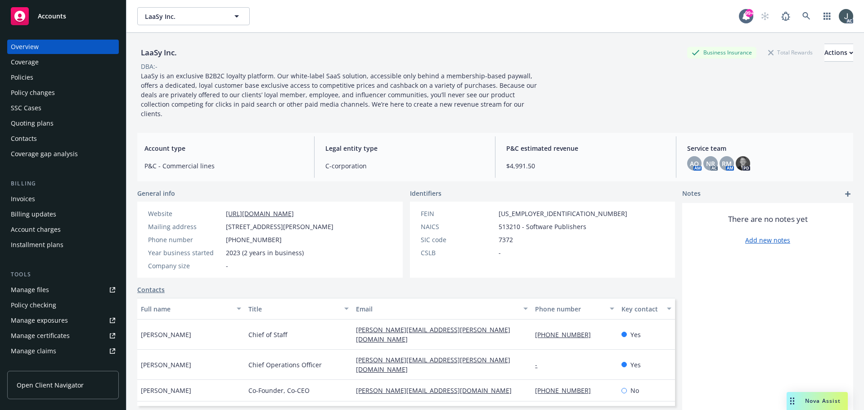
click at [46, 288] on div "Manage files" at bounding box center [30, 289] width 38 height 14
click at [31, 83] on div "Policies" at bounding box center [22, 77] width 22 height 14
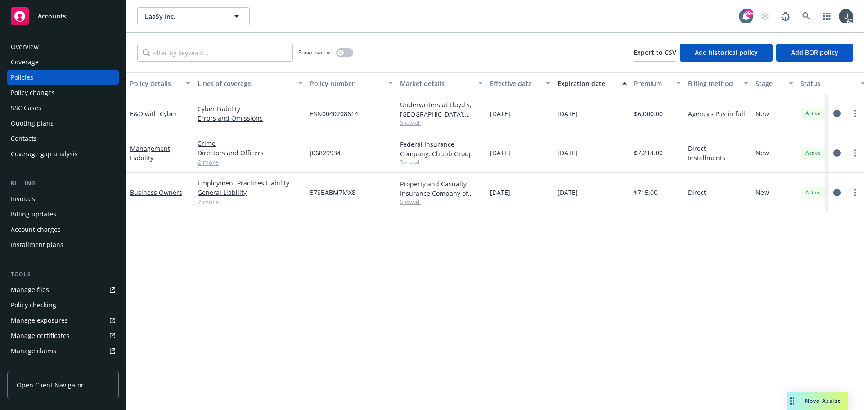
click at [414, 203] on span "Show all" at bounding box center [441, 202] width 83 height 8
click at [25, 45] on div "Overview" at bounding box center [25, 47] width 28 height 14
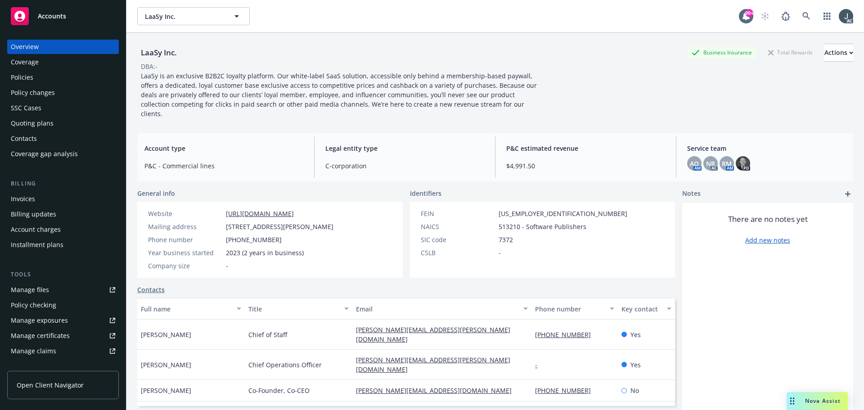
drag, startPoint x: 198, startPoint y: 322, endPoint x: 140, endPoint y: 323, distance: 57.6
click at [140, 323] on div "Brittany Torbett" at bounding box center [191, 334] width 108 height 30
copy span "Brittany Torbett"
drag, startPoint x: 246, startPoint y: 320, endPoint x: 287, endPoint y: 321, distance: 40.5
click at [288, 320] on div "Chief of Staff" at bounding box center [299, 334] width 108 height 30
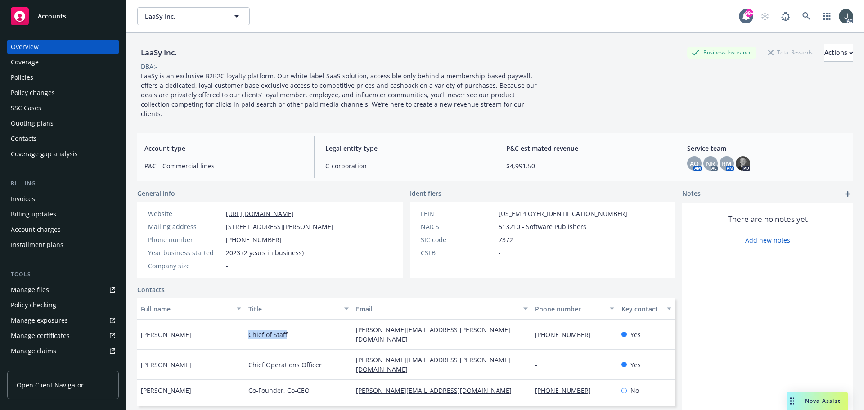
copy span "Chief of Staff"
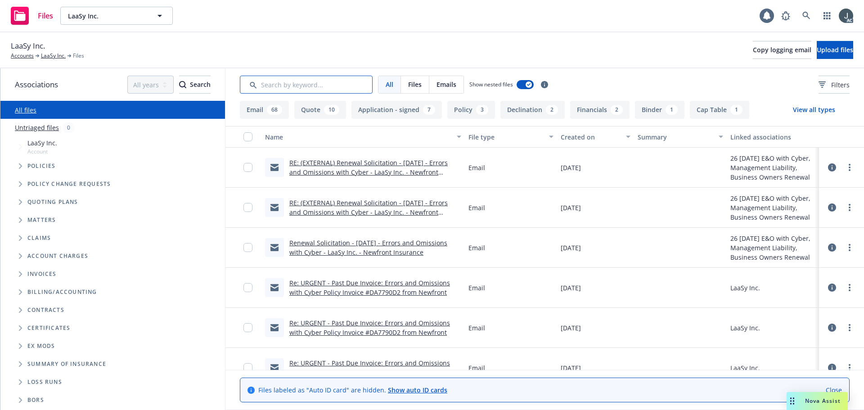
click at [352, 87] on input "Search by keyword..." at bounding box center [306, 85] width 133 height 18
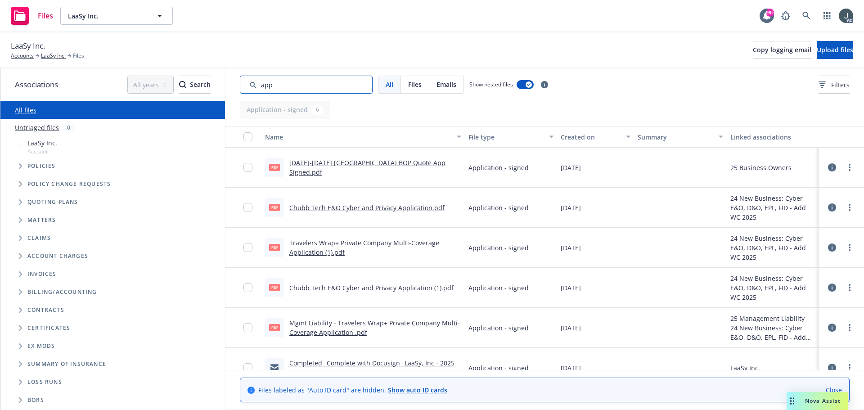
type input "app"
click at [577, 135] on div "Created on" at bounding box center [590, 136] width 60 height 9
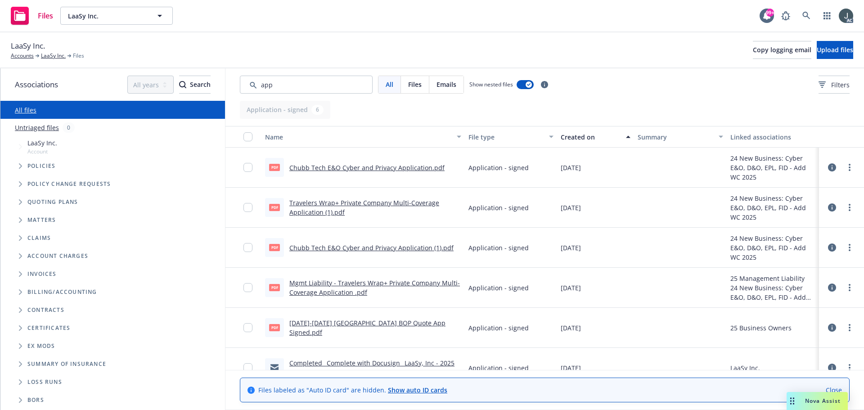
click at [580, 136] on div "Created on" at bounding box center [590, 136] width 60 height 9
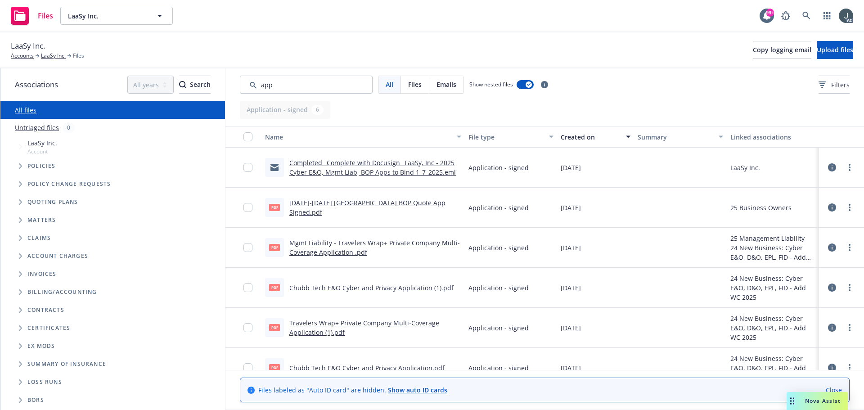
click at [344, 287] on link "Chubb Tech E&O Cyber and Privacy Application (1).pdf" at bounding box center [371, 287] width 164 height 9
click at [250, 288] on input "checkbox" at bounding box center [247, 287] width 9 height 9
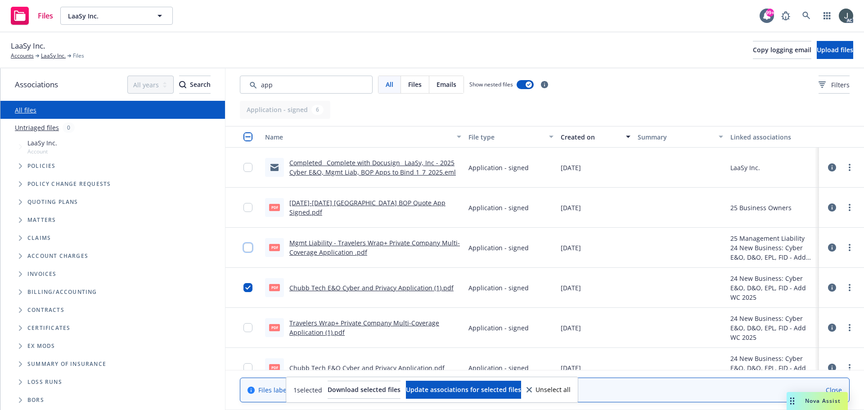
click at [246, 247] on input "checkbox" at bounding box center [247, 247] width 9 height 9
click at [244, 207] on input "checkbox" at bounding box center [247, 207] width 9 height 9
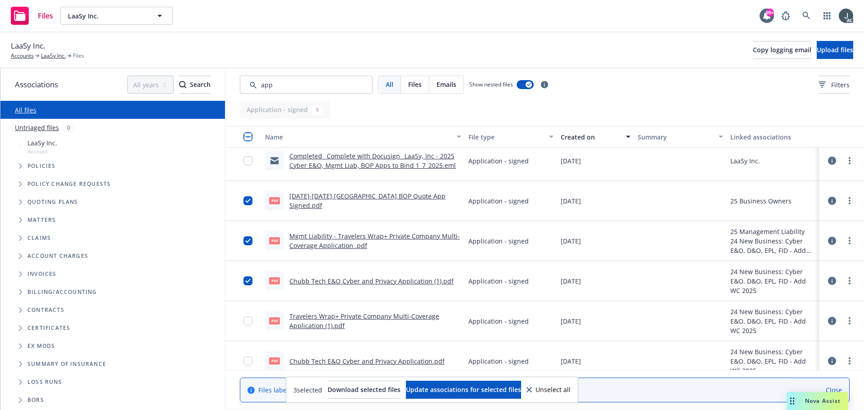
scroll to position [18, 0]
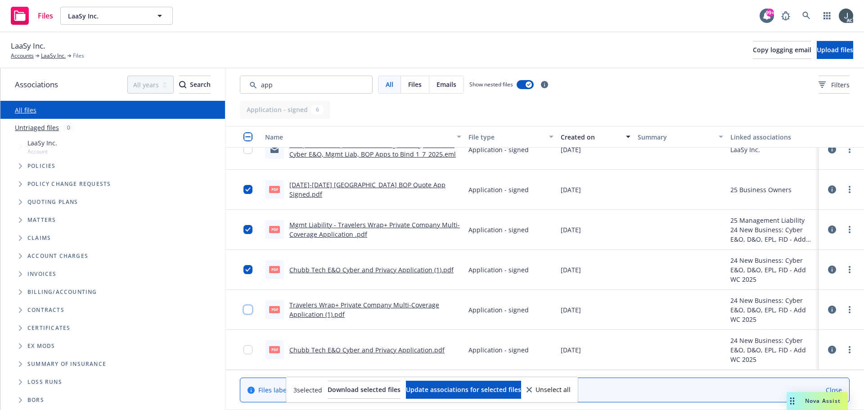
click at [248, 308] on input "checkbox" at bounding box center [247, 309] width 9 height 9
click at [249, 350] on input "checkbox" at bounding box center [247, 349] width 9 height 9
click at [389, 348] on link "Chubb Tech E&O Cyber and Privacy Application.pdf" at bounding box center [366, 349] width 155 height 9
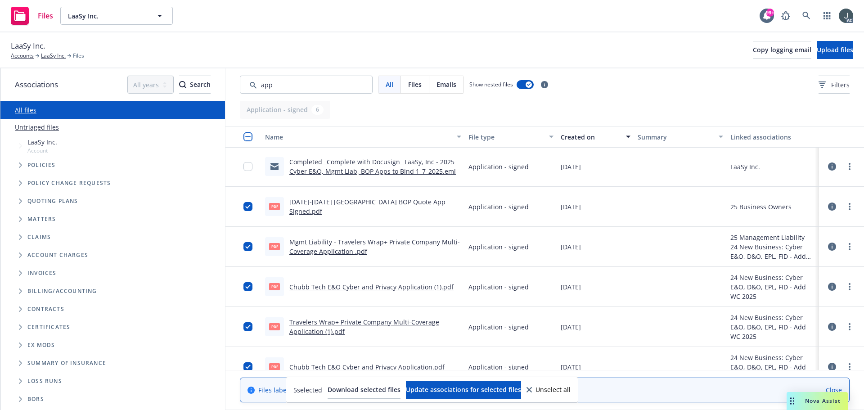
scroll to position [0, 0]
click at [248, 164] on input "checkbox" at bounding box center [247, 167] width 9 height 9
click at [344, 88] on input "Search by keyword..." at bounding box center [306, 85] width 133 height 18
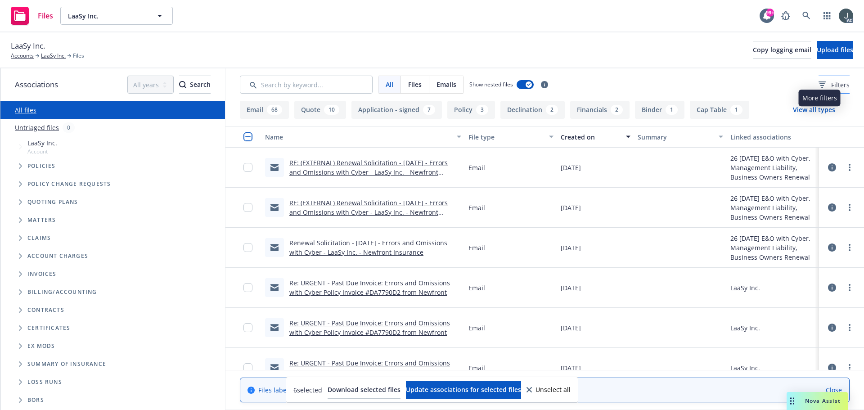
click at [818, 88] on div "Filters" at bounding box center [833, 84] width 31 height 9
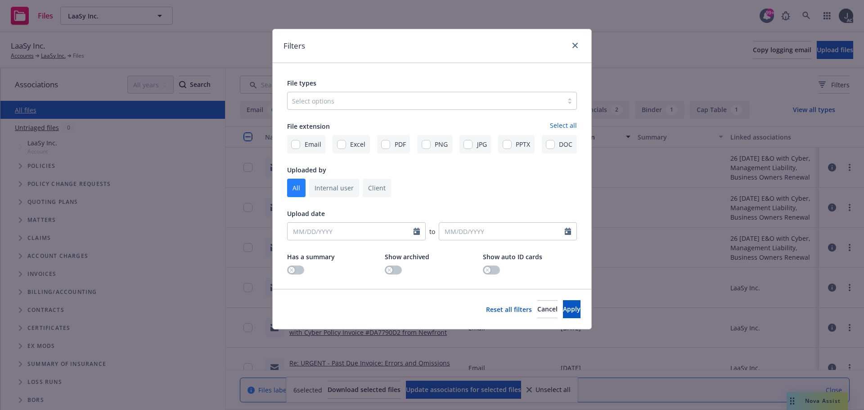
click at [338, 101] on div at bounding box center [425, 100] width 266 height 11
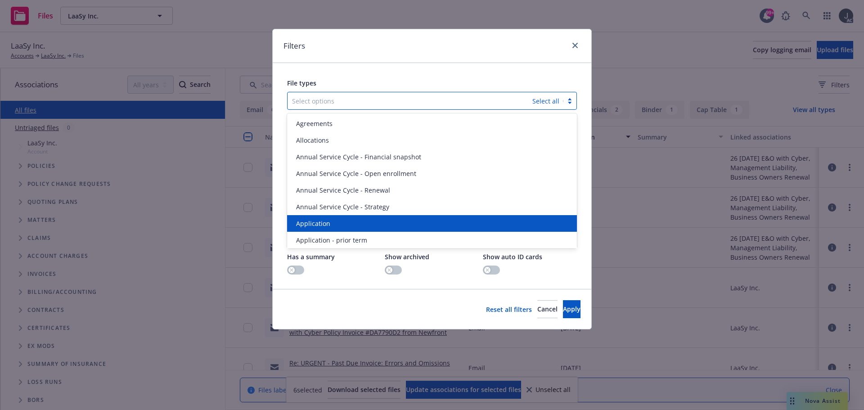
click at [346, 219] on div "Application" at bounding box center [431, 223] width 279 height 9
click at [346, 221] on span "Application - prior term" at bounding box center [331, 223] width 71 height 9
click at [346, 221] on span "Application - signed" at bounding box center [326, 223] width 60 height 9
click at [346, 221] on span "Application - unsigned" at bounding box center [330, 223] width 68 height 9
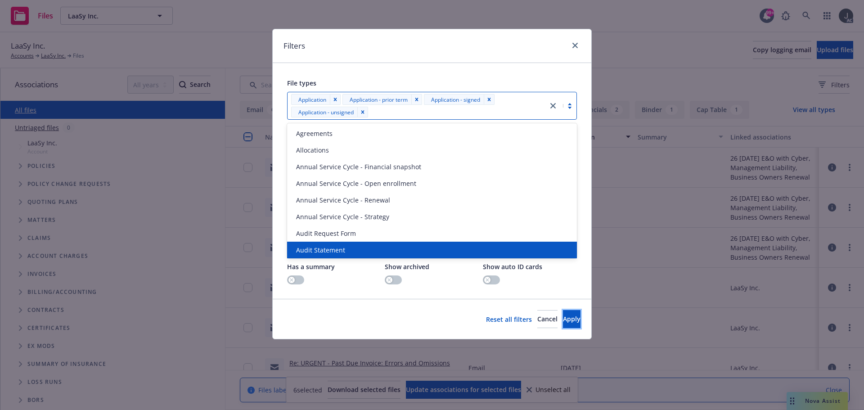
click at [563, 317] on span "Apply" at bounding box center [572, 318] width 18 height 9
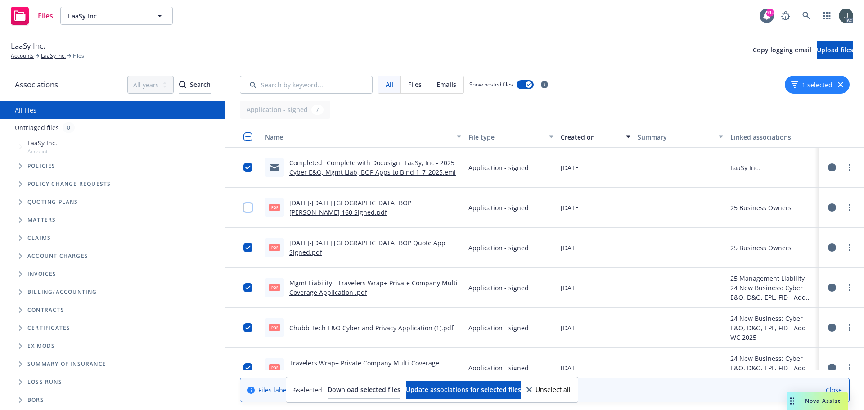
click at [249, 204] on input "checkbox" at bounding box center [247, 207] width 9 height 9
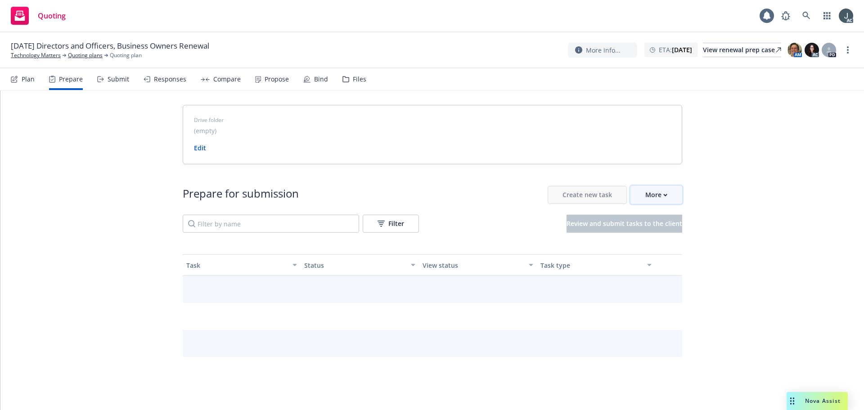
click at [650, 197] on div "More" at bounding box center [656, 194] width 22 height 17
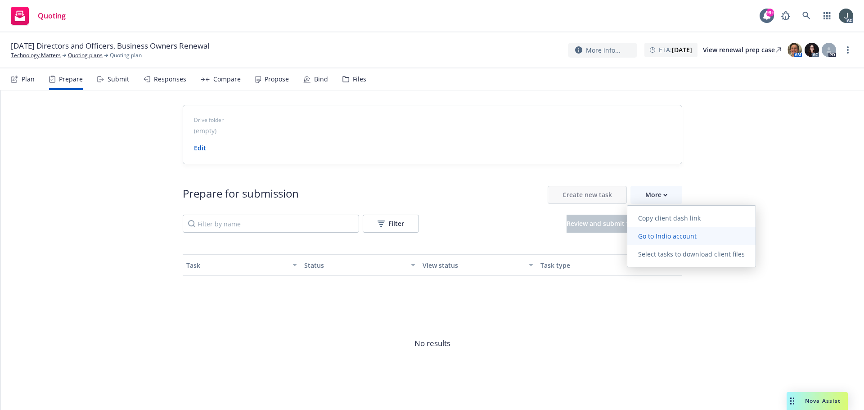
click at [664, 240] on span "Go to Indio account" at bounding box center [667, 236] width 80 height 9
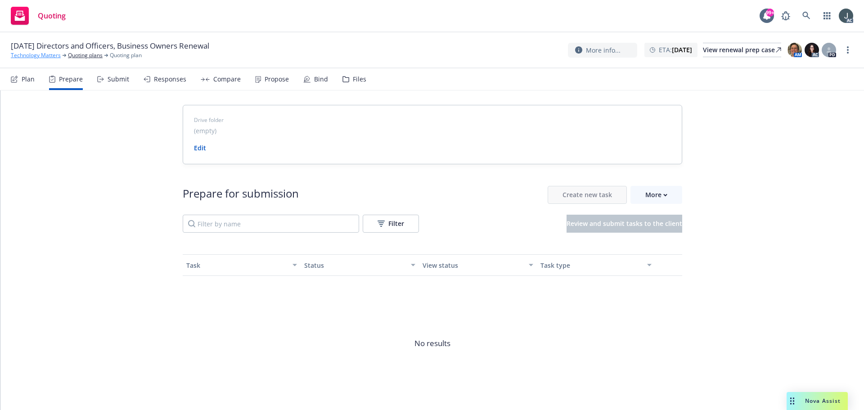
click at [35, 54] on link "Technology Matters" at bounding box center [36, 55] width 50 height 8
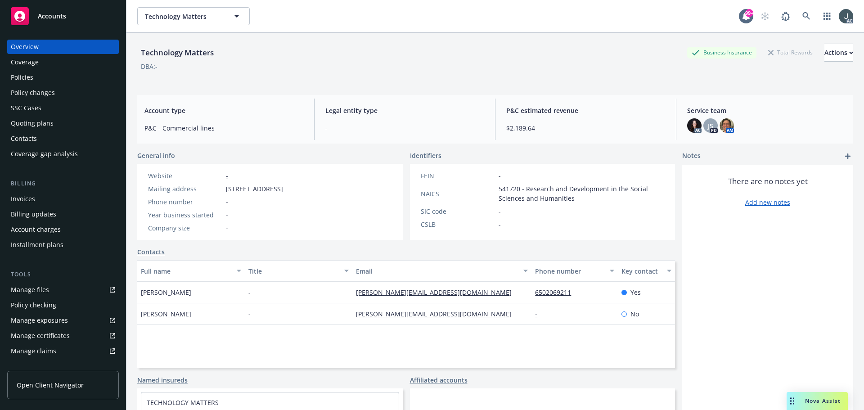
scroll to position [176, 0]
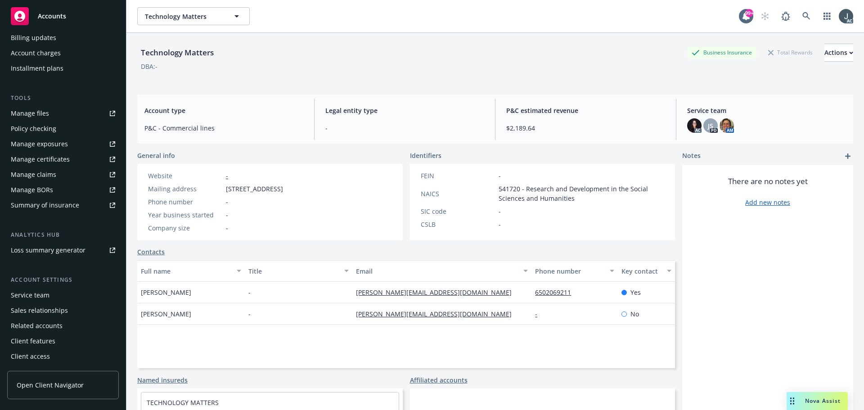
click at [27, 298] on div "Service team" at bounding box center [30, 295] width 39 height 14
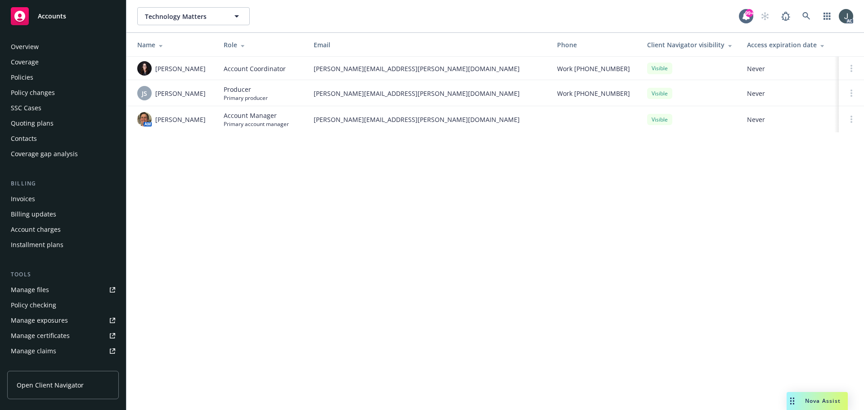
drag, startPoint x: 40, startPoint y: 79, endPoint x: 39, endPoint y: 71, distance: 8.1
click at [40, 79] on div "Policies" at bounding box center [63, 77] width 104 height 14
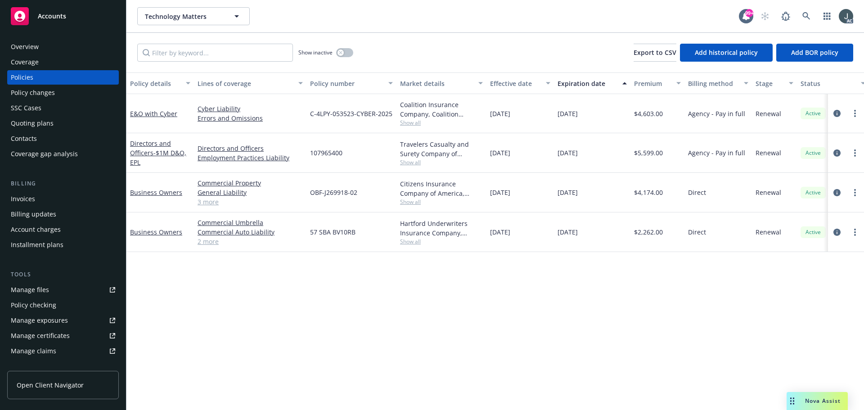
drag, startPoint x: 559, startPoint y: 115, endPoint x: 601, endPoint y: 116, distance: 42.8
click at [601, 116] on div "[DATE]" at bounding box center [592, 113] width 76 height 39
copy span "[DATE]"
drag, startPoint x: 176, startPoint y: 122, endPoint x: 130, endPoint y: 118, distance: 46.1
click at [130, 118] on div "E&O with Cyber" at bounding box center [159, 113] width 67 height 39
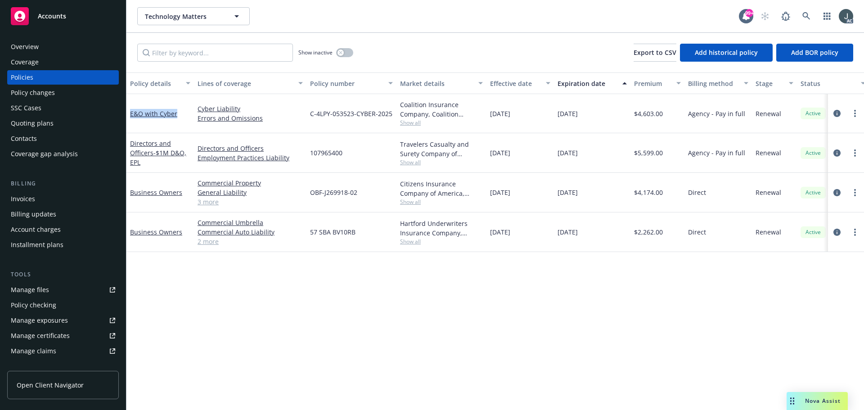
copy link "E&O with Cyber"
drag, startPoint x: 553, startPoint y: 116, endPoint x: 607, endPoint y: 116, distance: 54.0
click at [607, 116] on div "E&O with Cyber Cyber Liability Errors and Omissions C-4LPY-053523-CYBER-2025 Co…" at bounding box center [560, 113] width 868 height 39
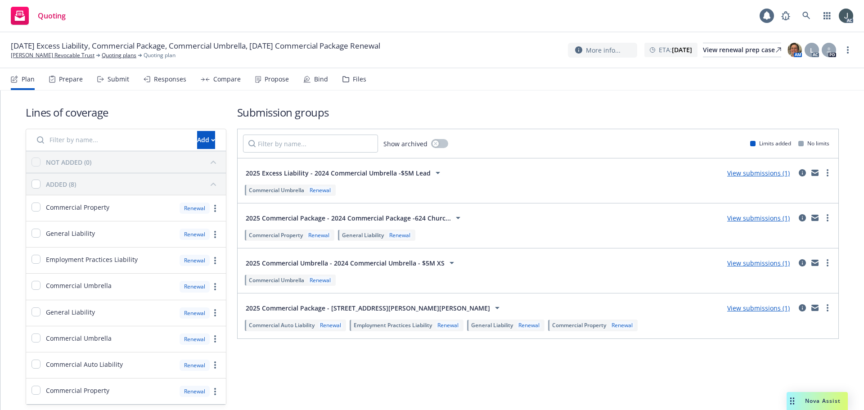
click at [68, 80] on div "Prepare" at bounding box center [71, 79] width 24 height 7
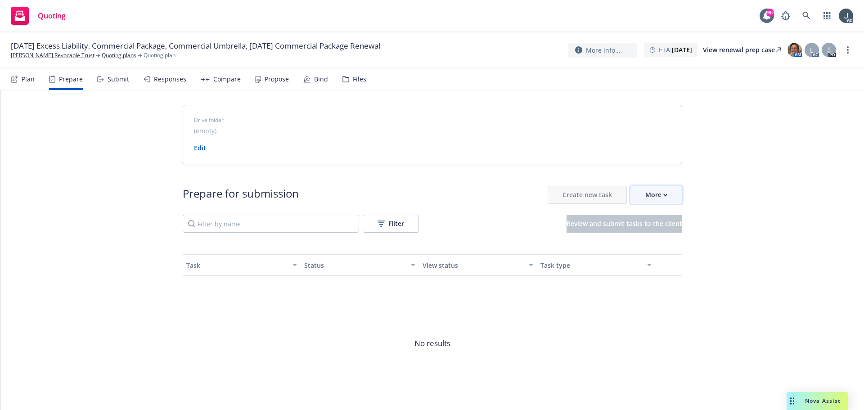
click at [665, 196] on button "More" at bounding box center [656, 195] width 52 height 18
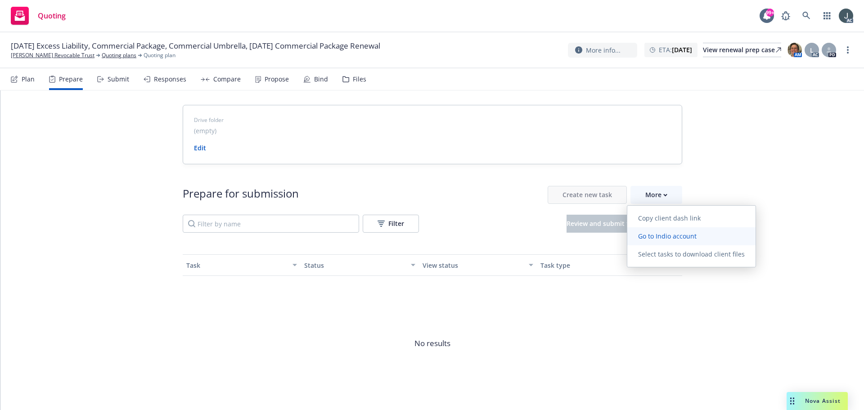
click at [668, 233] on span "Go to Indio account" at bounding box center [667, 236] width 80 height 9
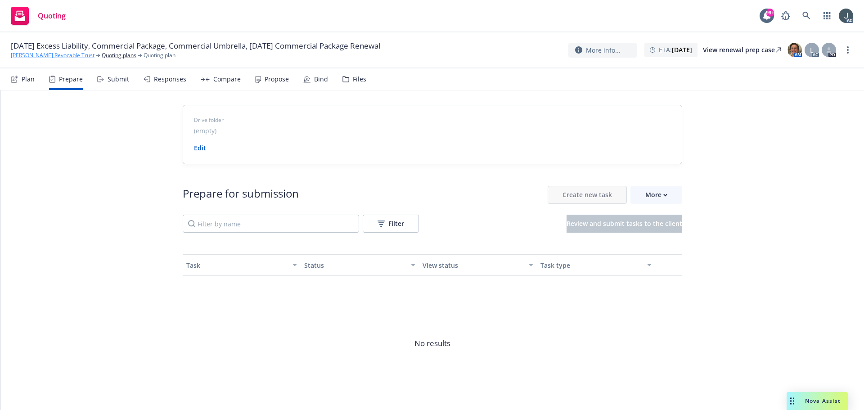
click at [36, 56] on link "Ryan Stiefvater Revocable Trust" at bounding box center [53, 55] width 84 height 8
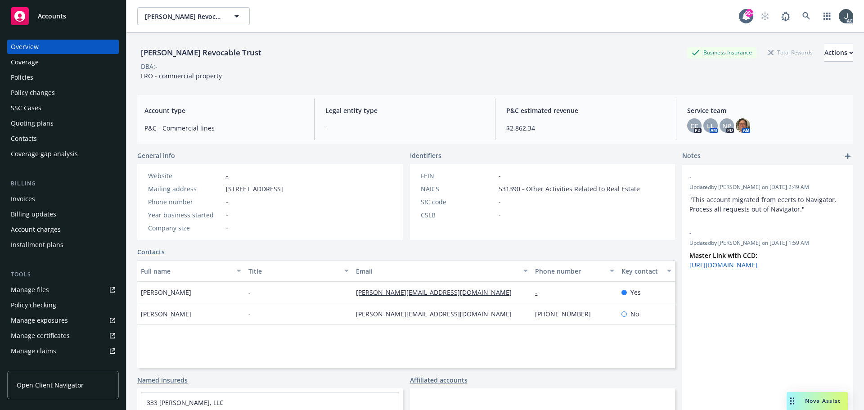
click at [36, 79] on div "Policies" at bounding box center [63, 77] width 104 height 14
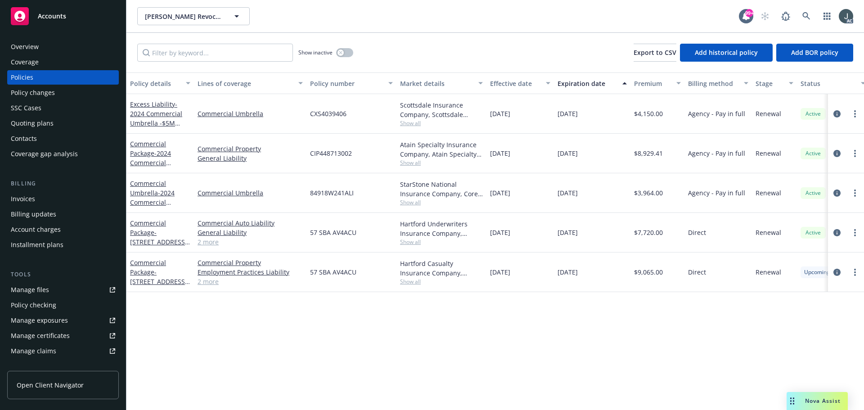
drag, startPoint x: 489, startPoint y: 112, endPoint x: 597, endPoint y: 206, distance: 143.4
click at [597, 206] on div "Excess Liability - 2024 Commercial Umbrella -$5M Lead Commercial Umbrella CXS40…" at bounding box center [560, 184] width 868 height 180
click at [597, 206] on div "12/09/2025" at bounding box center [592, 193] width 76 height 40
click at [214, 243] on link "2 more" at bounding box center [249, 241] width 105 height 9
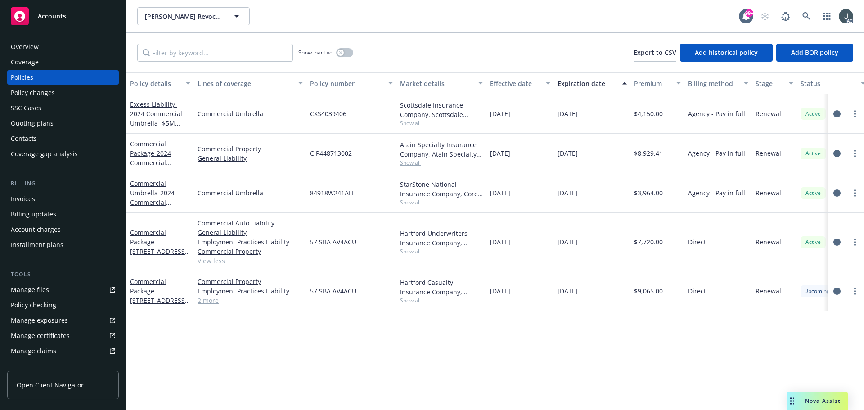
click at [212, 303] on link "2 more" at bounding box center [249, 300] width 105 height 9
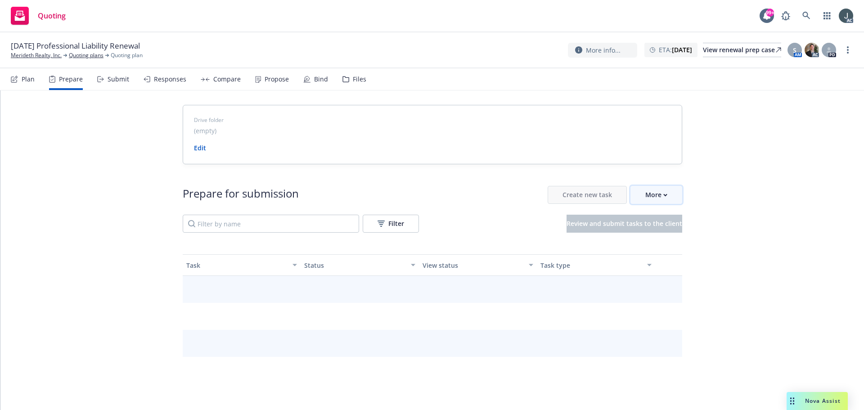
click at [648, 195] on div "More" at bounding box center [656, 194] width 22 height 17
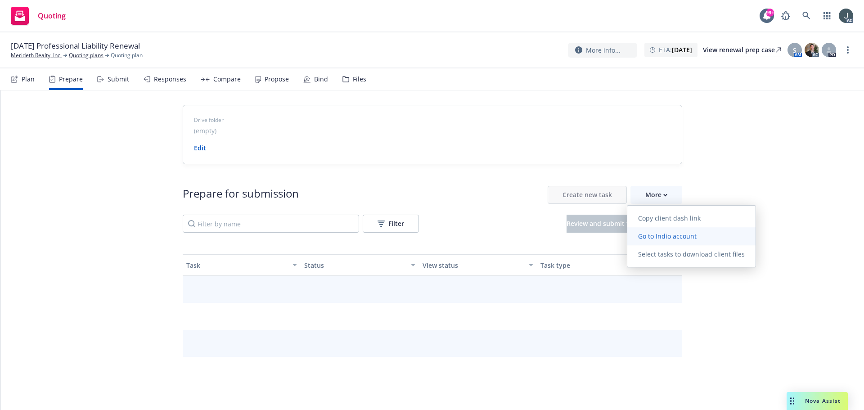
click at [654, 233] on span "Go to Indio account" at bounding box center [667, 236] width 80 height 9
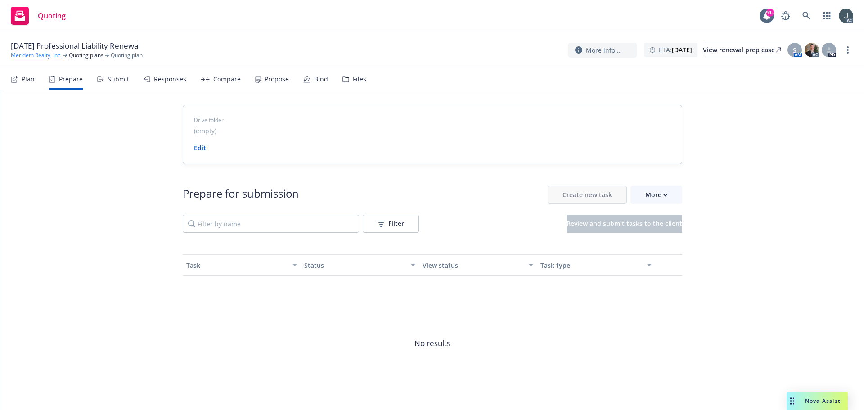
click at [42, 55] on link "Merideth Realty, Inc." at bounding box center [36, 55] width 51 height 8
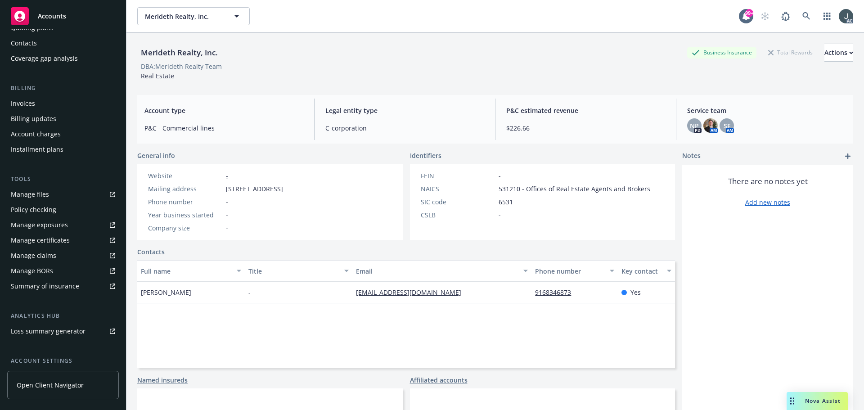
scroll to position [176, 0]
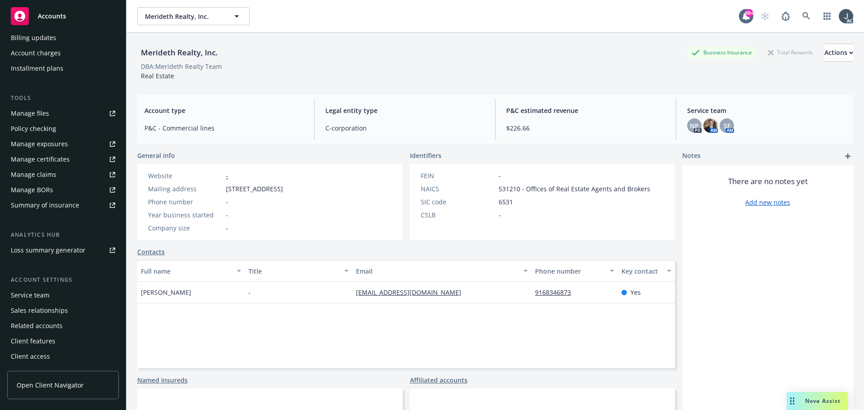
click at [19, 294] on div "Service team" at bounding box center [30, 295] width 39 height 14
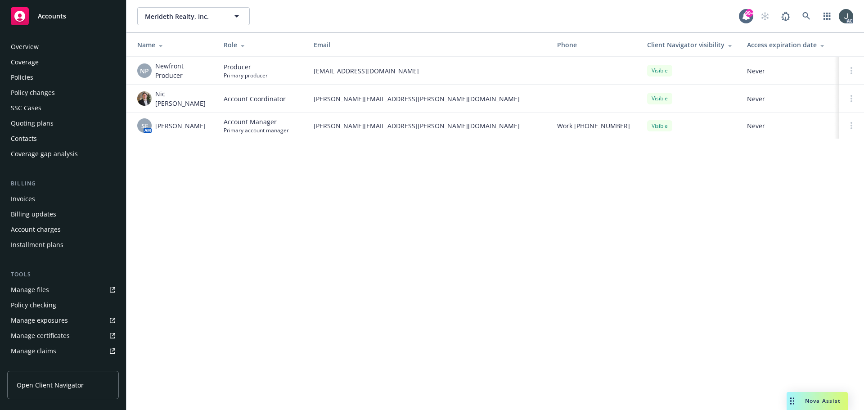
click at [32, 76] on div "Policies" at bounding box center [22, 77] width 22 height 14
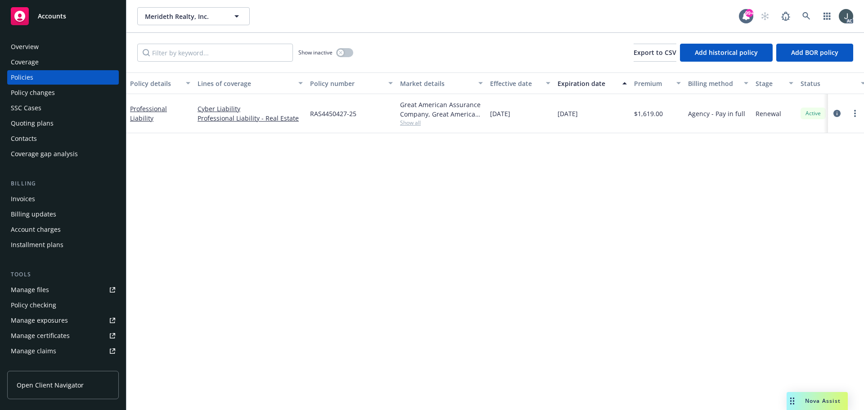
drag, startPoint x: 557, startPoint y: 115, endPoint x: 602, endPoint y: 115, distance: 44.5
click at [602, 115] on div "01/06/2026" at bounding box center [592, 113] width 76 height 39
copy span "01/06/2026"
drag, startPoint x: 191, startPoint y: 124, endPoint x: 130, endPoint y: 122, distance: 60.7
click at [130, 122] on div "Professional Liability" at bounding box center [159, 113] width 67 height 39
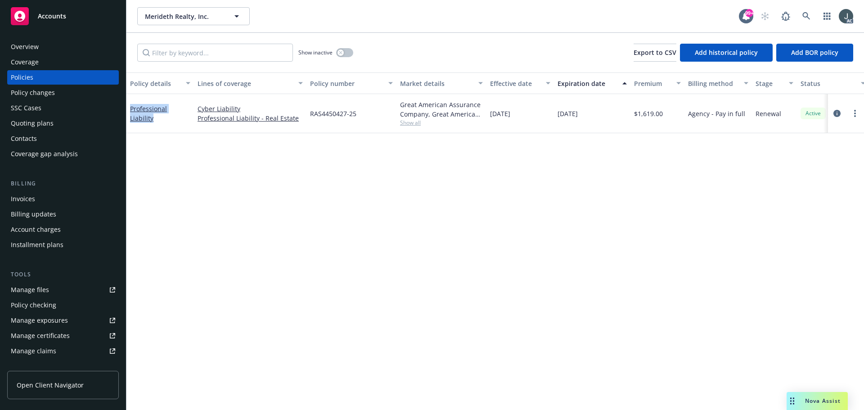
copy link "Professional Liability"
click at [838, 113] on icon "circleInformation" at bounding box center [836, 113] width 7 height 7
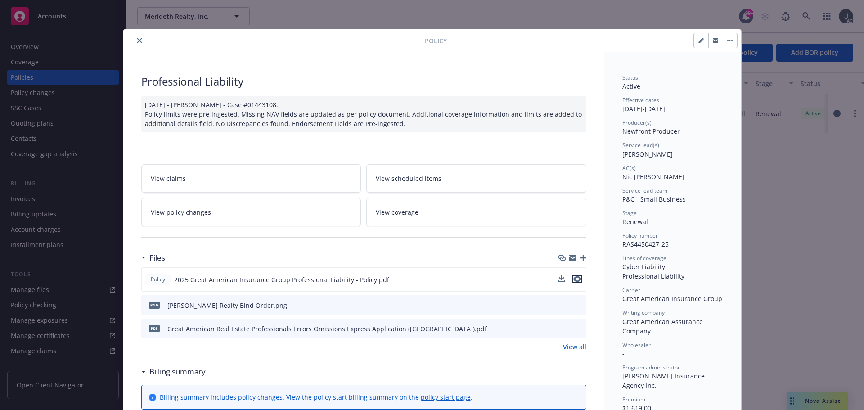
click at [574, 281] on icon "preview file" at bounding box center [577, 279] width 8 height 6
click at [566, 345] on link "View all" at bounding box center [574, 346] width 23 height 9
click at [137, 40] on icon "close" at bounding box center [139, 40] width 5 height 5
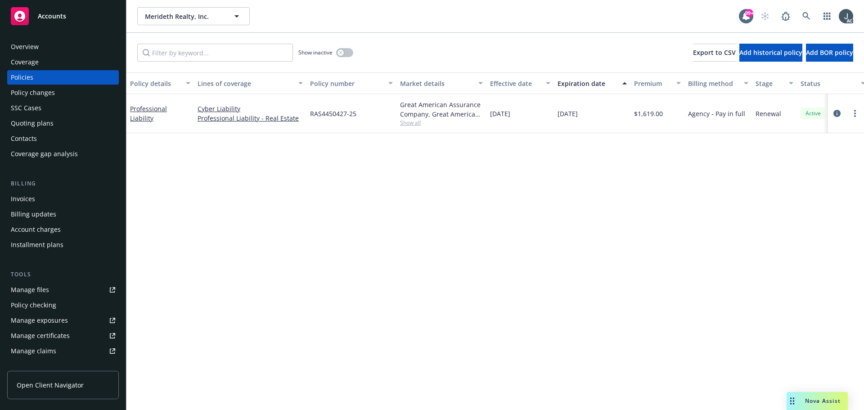
click at [44, 42] on div "Overview" at bounding box center [63, 47] width 104 height 14
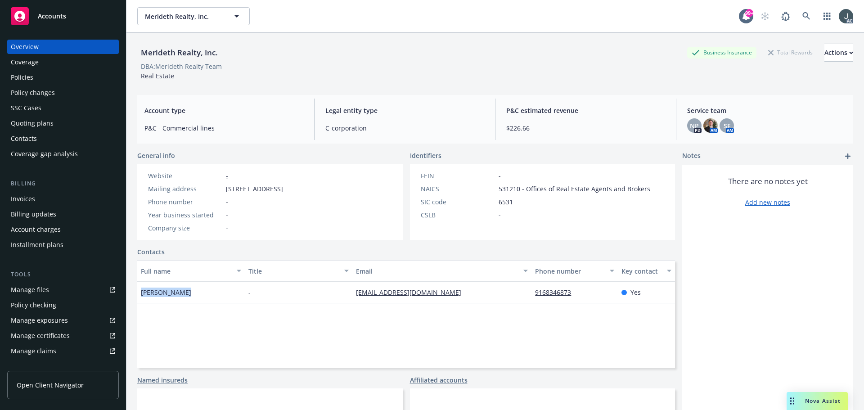
drag, startPoint x: 189, startPoint y: 292, endPoint x: 140, endPoint y: 292, distance: 49.5
click at [140, 292] on div "Iona Merideth" at bounding box center [191, 293] width 108 height 22
copy span "Iona Merideth"
click at [36, 84] on div "Policies" at bounding box center [63, 77] width 104 height 14
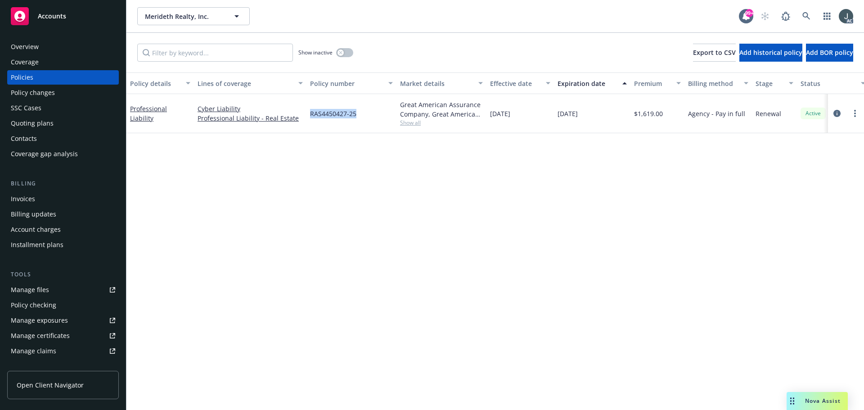
drag, startPoint x: 311, startPoint y: 114, endPoint x: 373, endPoint y: 115, distance: 62.5
click at [373, 115] on div "RAS4450427-25" at bounding box center [351, 113] width 90 height 39
copy span "RAS4450427-25"
click at [40, 40] on div "Overview" at bounding box center [63, 47] width 104 height 14
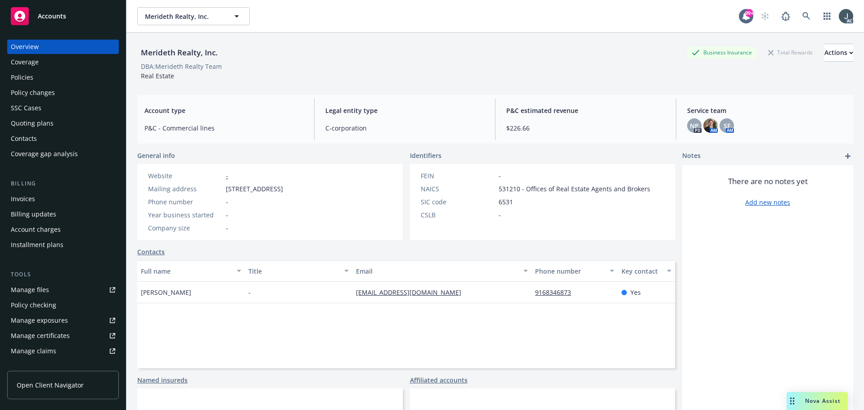
click at [26, 77] on div "Policies" at bounding box center [22, 77] width 22 height 14
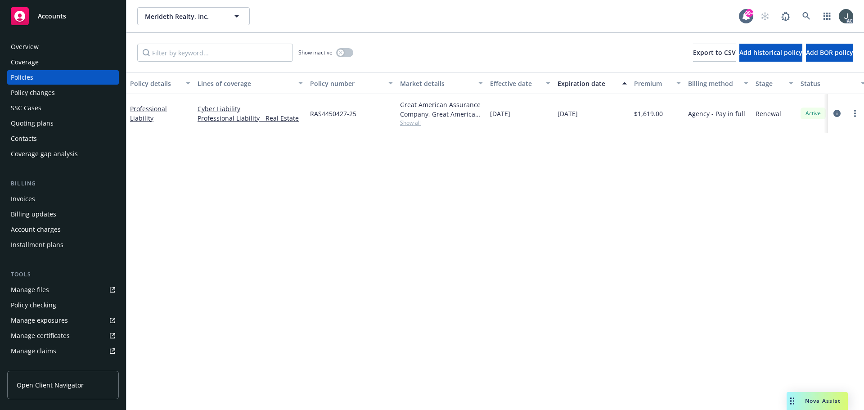
click at [62, 49] on div "Overview" at bounding box center [63, 47] width 104 height 14
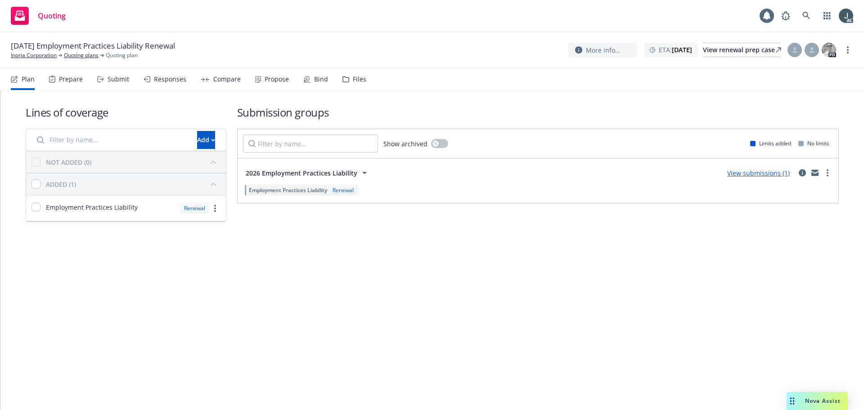
drag, startPoint x: 0, startPoint y: 0, endPoint x: 76, endPoint y: 75, distance: 107.2
click at [76, 76] on div "Prepare" at bounding box center [71, 79] width 24 height 7
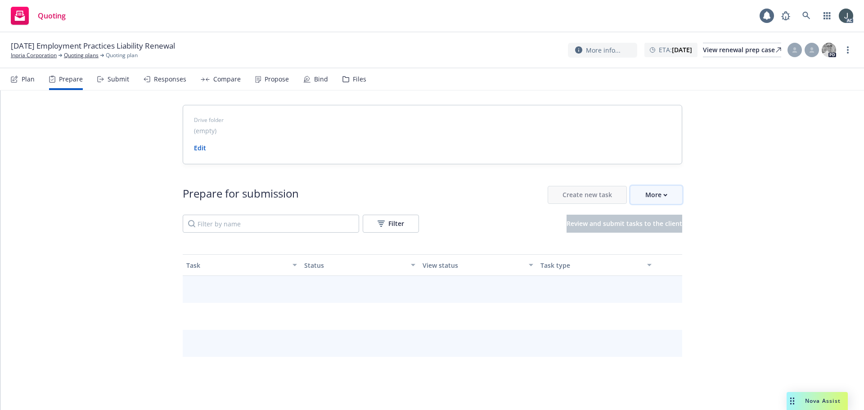
click at [655, 195] on div "More" at bounding box center [656, 194] width 22 height 17
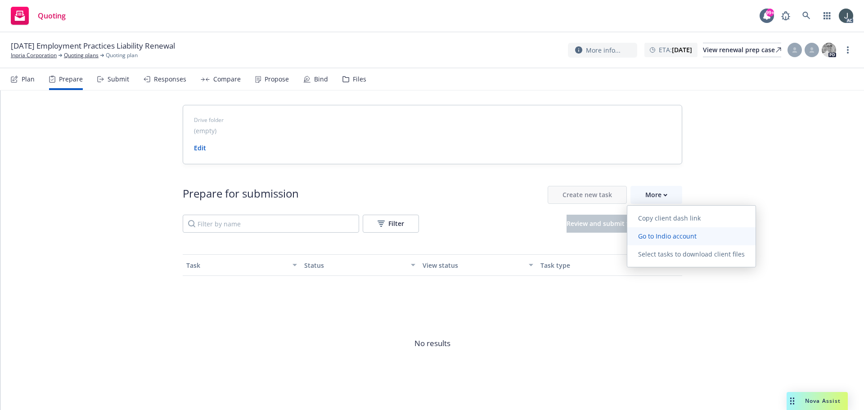
click at [653, 233] on span "Go to Indio account" at bounding box center [667, 236] width 80 height 9
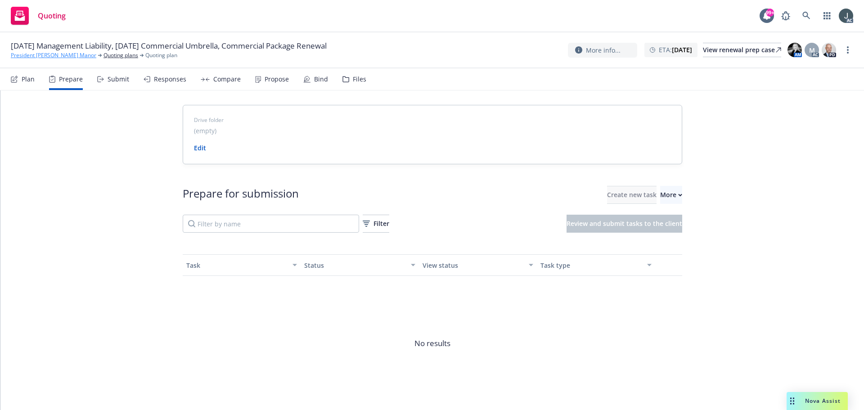
click at [60, 55] on link "President [PERSON_NAME] Manor" at bounding box center [53, 55] width 85 height 8
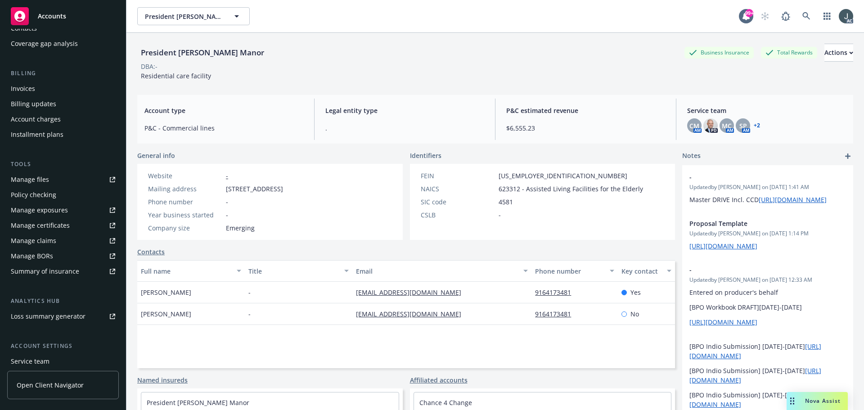
scroll to position [176, 0]
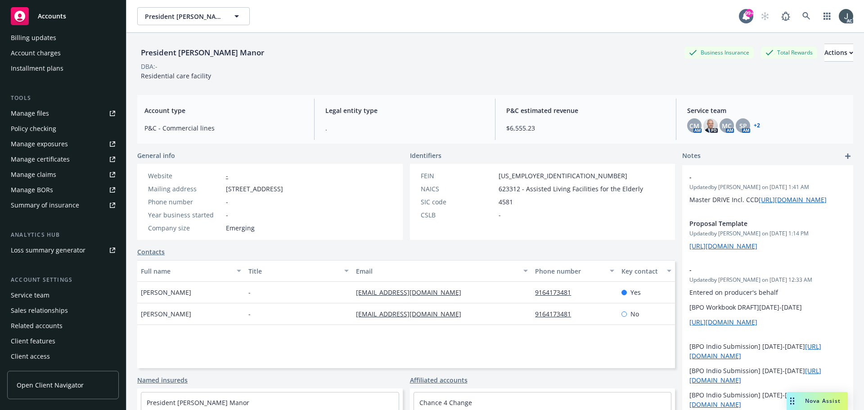
click at [52, 298] on div "Service team" at bounding box center [63, 295] width 104 height 14
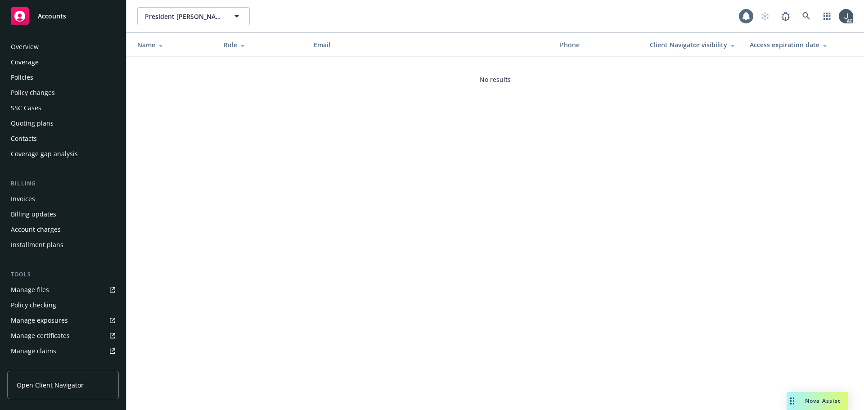
scroll to position [176, 0]
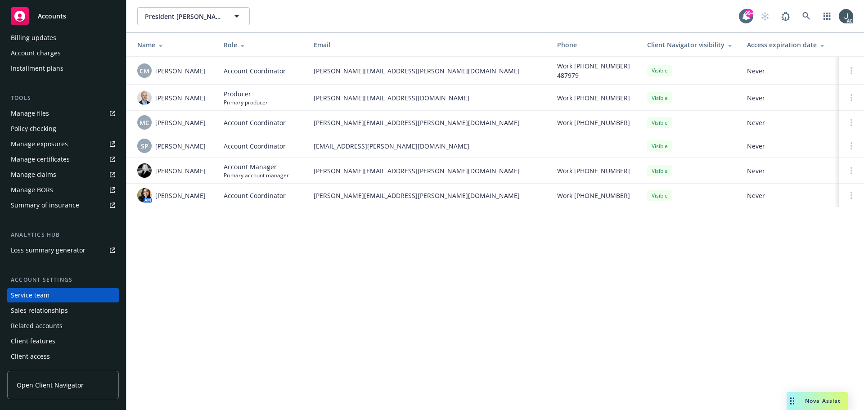
drag, startPoint x: 212, startPoint y: 72, endPoint x: 155, endPoint y: 71, distance: 57.1
click at [155, 71] on td "CM Christina Martinez" at bounding box center [171, 71] width 90 height 28
copy span "Christina Martinez"
drag, startPoint x: 155, startPoint y: 125, endPoint x: 217, endPoint y: 125, distance: 62.1
click at [217, 125] on tr "MC Michael Chapman Account Coordinator michael.chapman@newfront.com Work (650) …" at bounding box center [494, 122] width 737 height 23
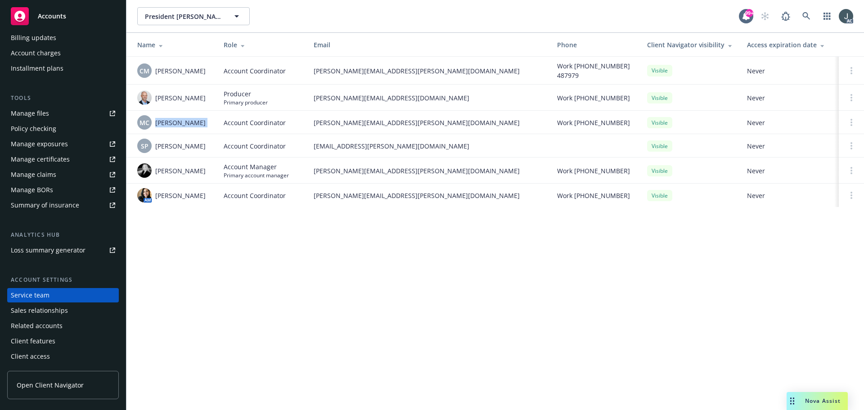
copy span "Michael Chapman"
drag, startPoint x: 155, startPoint y: 171, endPoint x: 199, endPoint y: 171, distance: 44.5
click at [199, 171] on div "Sarah Bowman" at bounding box center [173, 170] width 72 height 14
copy span "Sarah Bowman"
drag, startPoint x: 155, startPoint y: 197, endPoint x: 206, endPoint y: 197, distance: 50.8
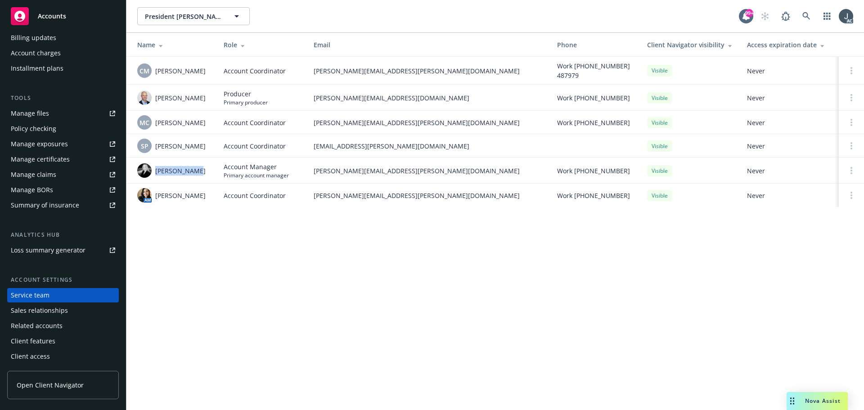
click at [206, 197] on div "AM Yvette Cordova" at bounding box center [173, 195] width 72 height 14
copy span "Yvette Cordova"
drag, startPoint x: 157, startPoint y: 71, endPoint x: 210, endPoint y: 74, distance: 53.2
click at [210, 74] on td "CM Christina Martinez" at bounding box center [171, 71] width 90 height 28
copy span "Christina Martinez"
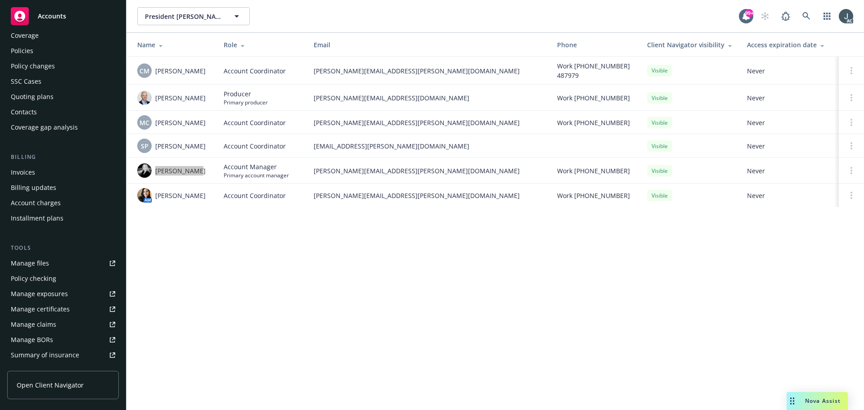
scroll to position [0, 0]
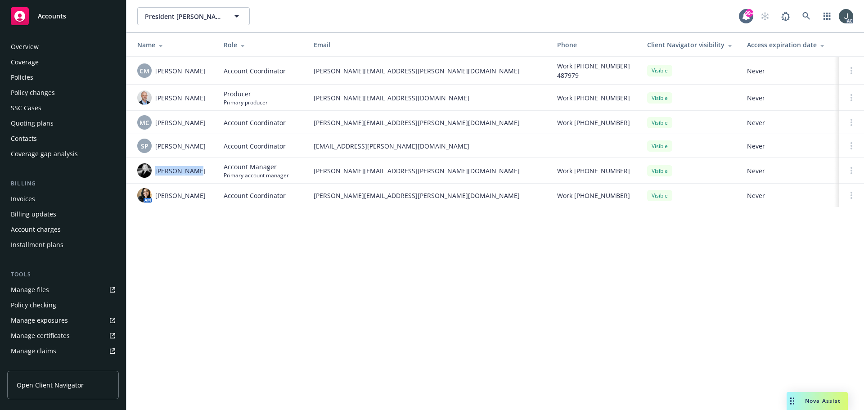
click at [40, 72] on div "Policies" at bounding box center [63, 77] width 104 height 14
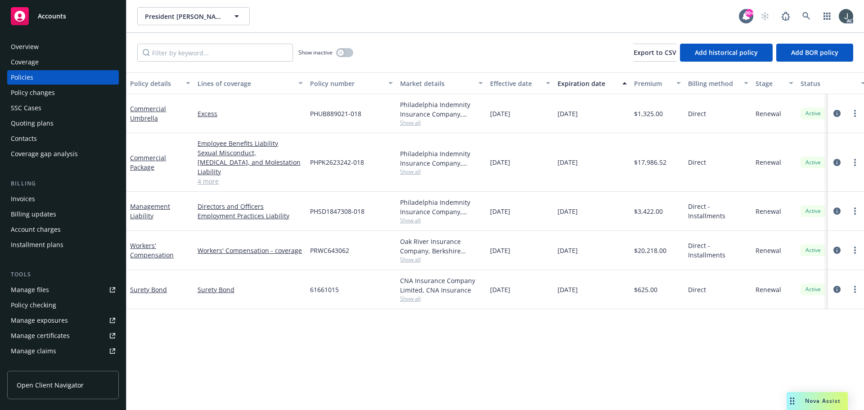
drag, startPoint x: 554, startPoint y: 107, endPoint x: 600, endPoint y: 174, distance: 80.8
click at [600, 174] on div "Commercial Umbrella Excess PHUB889021-018 Philadelphia Indemnity Insurance Comp…" at bounding box center [560, 184] width 868 height 180
click at [603, 175] on div "01/01/2026" at bounding box center [592, 162] width 76 height 58
drag, startPoint x: 554, startPoint y: 161, endPoint x: 595, endPoint y: 161, distance: 40.5
click at [595, 161] on div "01/01/2026" at bounding box center [592, 162] width 76 height 58
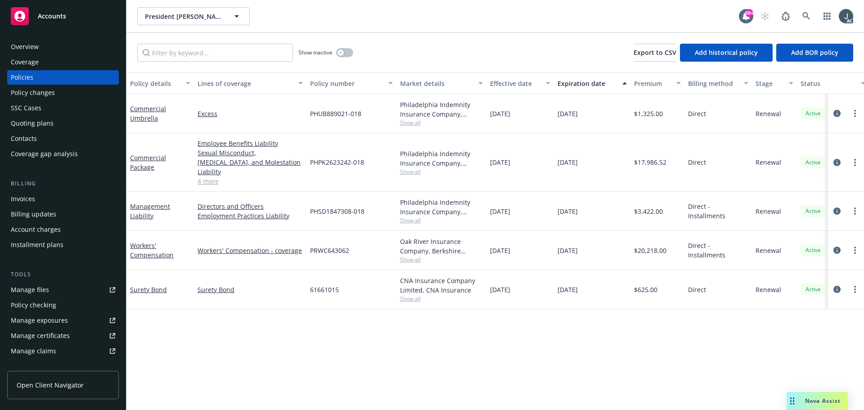
copy span "01/01/2026"
drag, startPoint x: 166, startPoint y: 123, endPoint x: 128, endPoint y: 109, distance: 41.0
click at [128, 109] on div "Commercial Umbrella" at bounding box center [159, 113] width 67 height 39
copy link "Commercial Umbrella"
drag, startPoint x: 166, startPoint y: 170, endPoint x: 130, endPoint y: 152, distance: 39.8
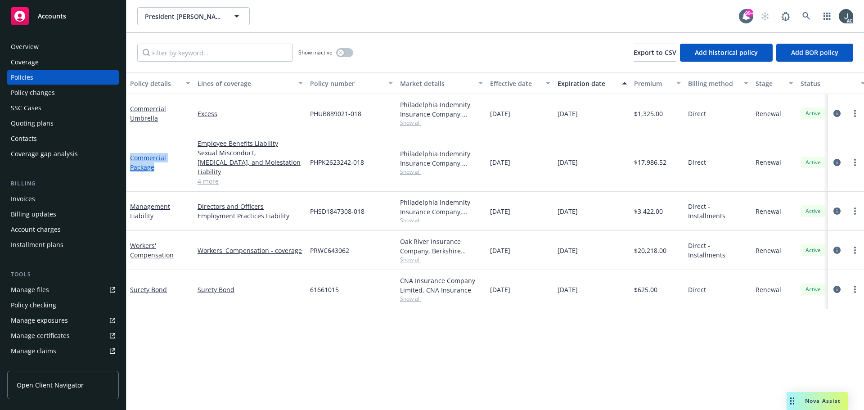
click at [130, 152] on div "Commercial Package" at bounding box center [159, 162] width 67 height 58
copy link "Commercial Package"
click at [836, 159] on icon "circleInformation" at bounding box center [836, 162] width 7 height 7
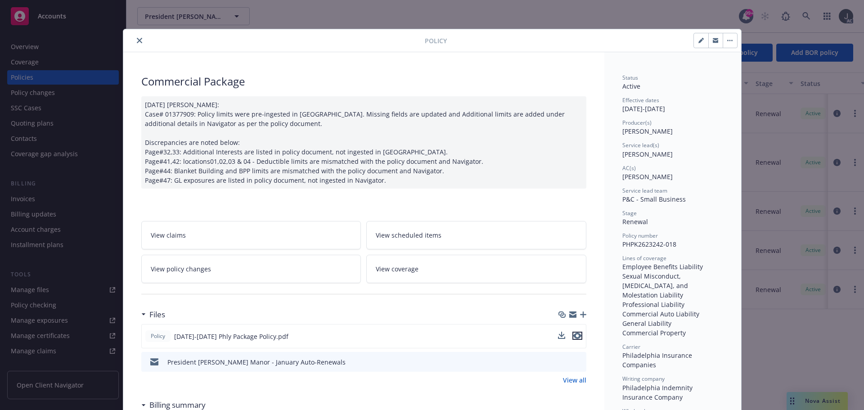
click at [575, 335] on icon "preview file" at bounding box center [577, 335] width 8 height 6
click at [137, 39] on icon "close" at bounding box center [139, 40] width 5 height 5
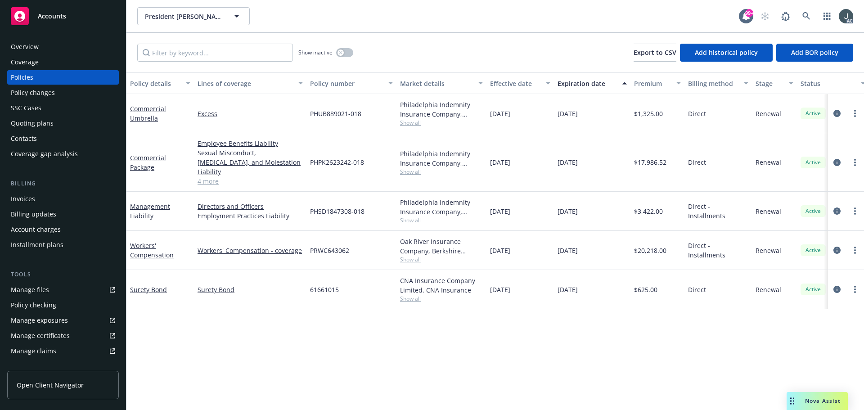
click at [58, 53] on div "Overview" at bounding box center [63, 47] width 104 height 14
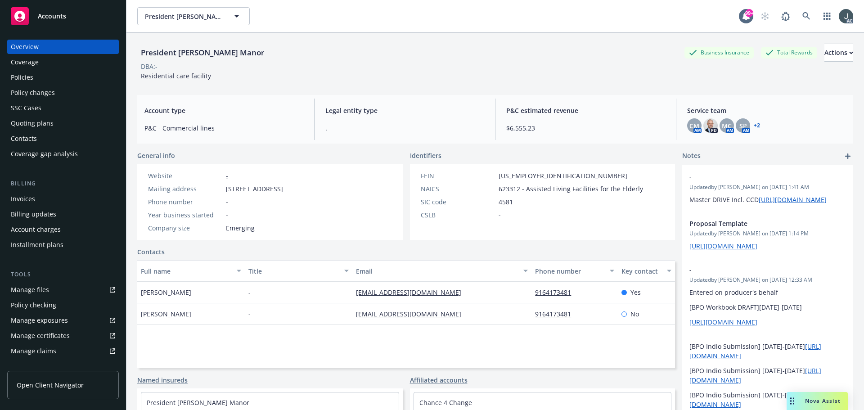
drag, startPoint x: 226, startPoint y: 189, endPoint x: 320, endPoint y: 188, distance: 94.5
click at [283, 188] on span "7405 Greenback Lane, Suite 124, Citrus Heights, CA, 95610" at bounding box center [254, 188] width 57 height 9
copy span "7405 Greenback Lane, Suite 124"
click at [251, 151] on div "General info" at bounding box center [269, 155] width 265 height 9
drag, startPoint x: 139, startPoint y: 77, endPoint x: 218, endPoint y: 78, distance: 79.2
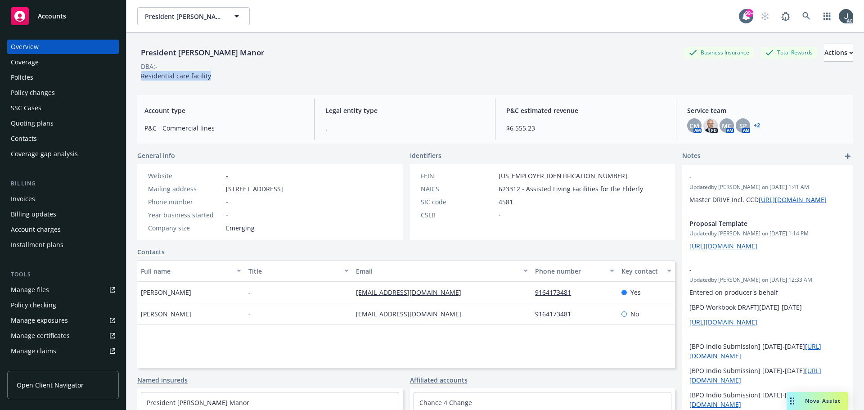
click at [218, 78] on div "President John Adams Manor Business Insurance Total Rewards Actions DBA: - Resi…" at bounding box center [495, 62] width 716 height 37
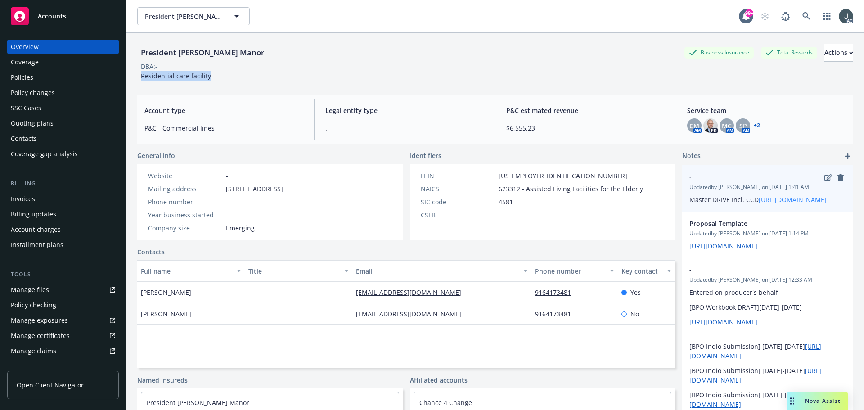
copy span "Residential care facility"
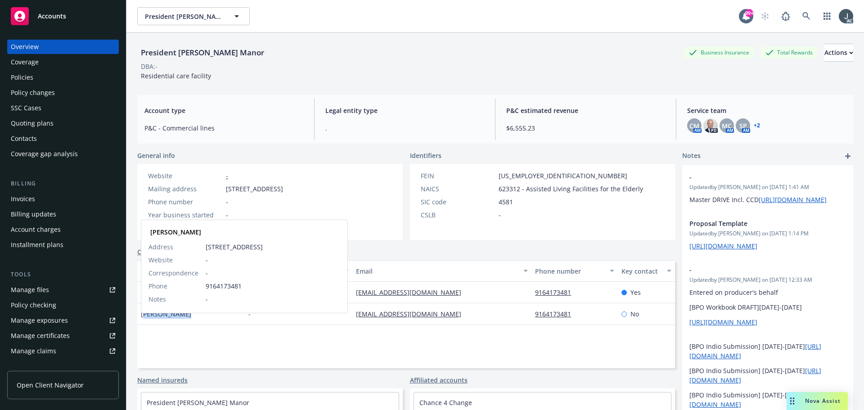
drag, startPoint x: 193, startPoint y: 321, endPoint x: 142, endPoint y: 323, distance: 50.9
click at [142, 323] on div "Lori Worthen Lori Worthen Address 7405 Greenback Ln # 333 Citrus Heights, CA 95…" at bounding box center [191, 314] width 108 height 22
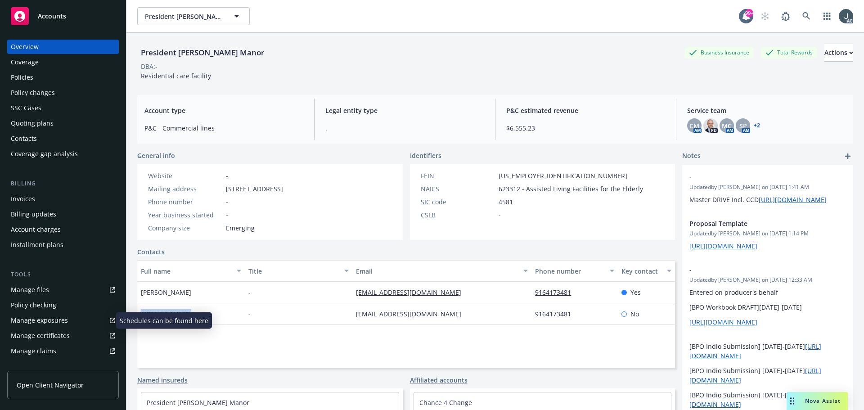
click at [47, 317] on div "Manage exposures" at bounding box center [39, 320] width 57 height 14
click at [20, 78] on div "Policies" at bounding box center [22, 77] width 22 height 14
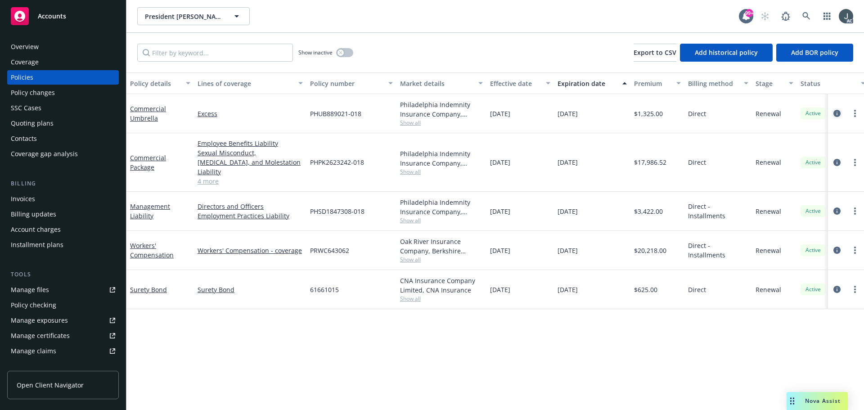
click at [838, 112] on icon "circleInformation" at bounding box center [836, 113] width 7 height 7
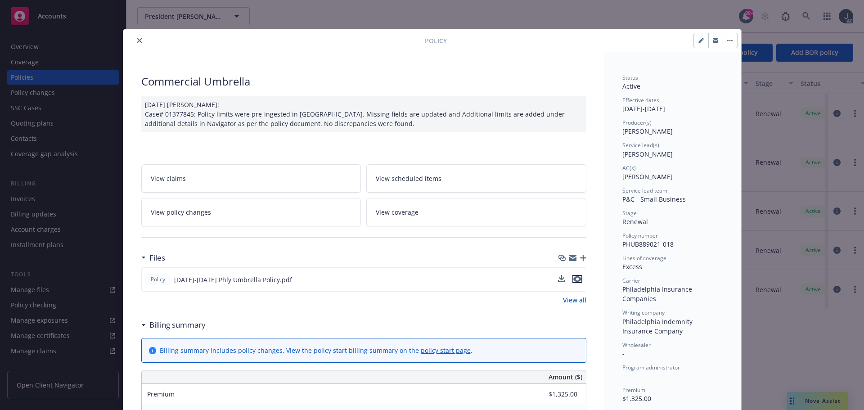
click at [574, 279] on icon "preview file" at bounding box center [577, 279] width 8 height 6
click at [137, 37] on button "close" at bounding box center [139, 40] width 11 height 11
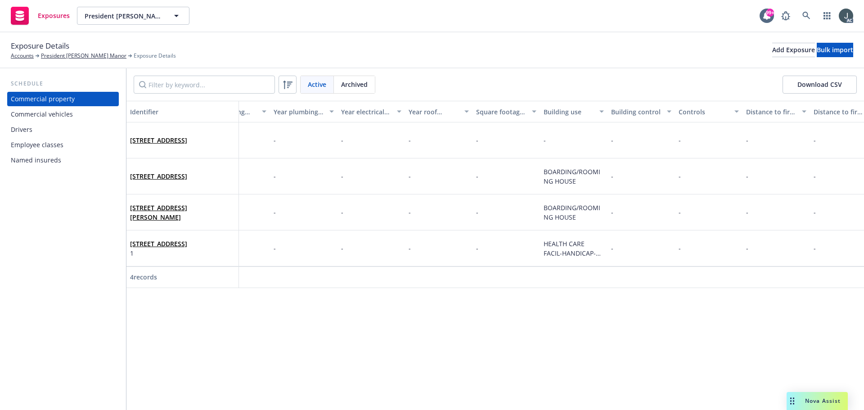
scroll to position [0, 1939]
